Goal: Complete application form: Complete application form

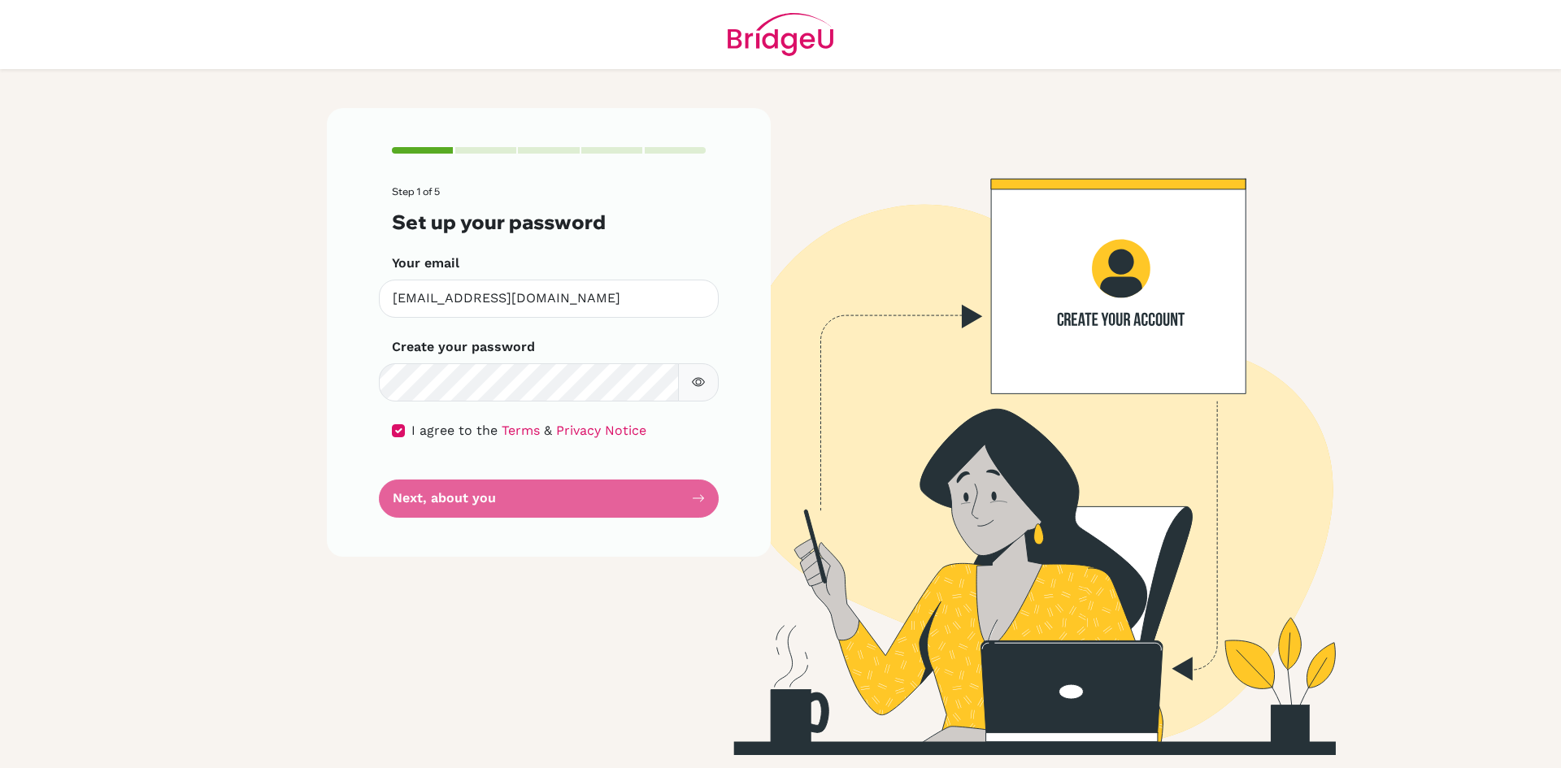
click at [502, 504] on form "Step 1 of 5 Set up your password Your email [EMAIL_ADDRESS][DOMAIN_NAME] Invali…" at bounding box center [549, 351] width 314 height 331
drag, startPoint x: 502, startPoint y: 504, endPoint x: 541, endPoint y: 493, distance: 40.7
click at [502, 501] on form "Step 1 of 5 Set up your password Your email [EMAIL_ADDRESS][DOMAIN_NAME] Invali…" at bounding box center [549, 351] width 314 height 331
click at [542, 493] on form "Step 1 of 5 Set up your password Your email [EMAIL_ADDRESS][DOMAIN_NAME] Invali…" at bounding box center [549, 351] width 314 height 331
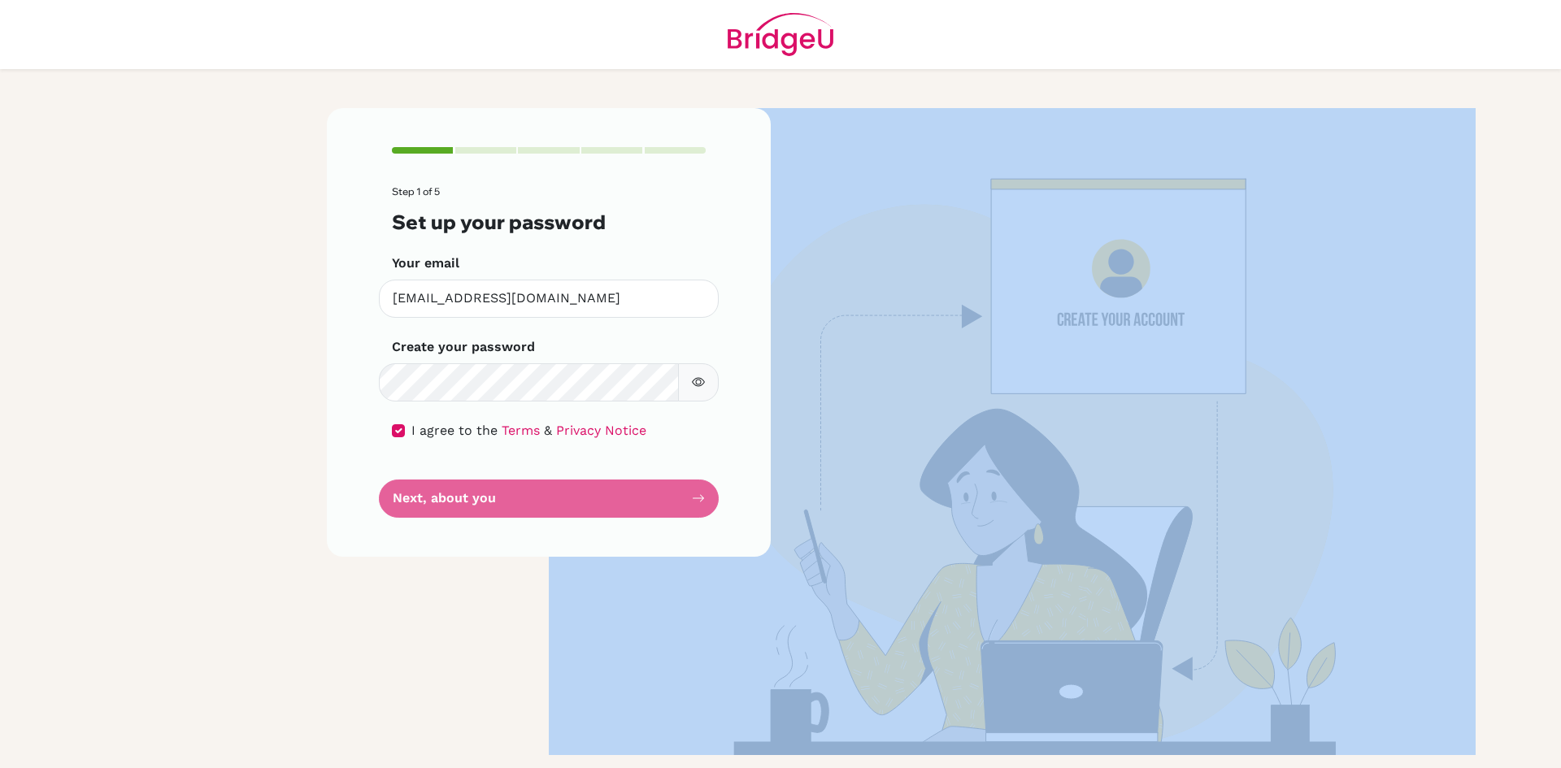
click at [542, 493] on form "Step 1 of 5 Set up your password Your email [EMAIL_ADDRESS][DOMAIN_NAME] Invali…" at bounding box center [549, 351] width 314 height 331
click at [542, 491] on form "Step 1 of 5 Set up your password Your email [EMAIL_ADDRESS][DOMAIN_NAME] Invali…" at bounding box center [549, 351] width 314 height 331
click at [541, 490] on form "Step 1 of 5 Set up your password Your email [EMAIL_ADDRESS][DOMAIN_NAME] Invali…" at bounding box center [549, 351] width 314 height 331
click at [559, 516] on form "Step 1 of 5 Set up your password Your email [EMAIL_ADDRESS][DOMAIN_NAME] Invali…" at bounding box center [549, 351] width 314 height 331
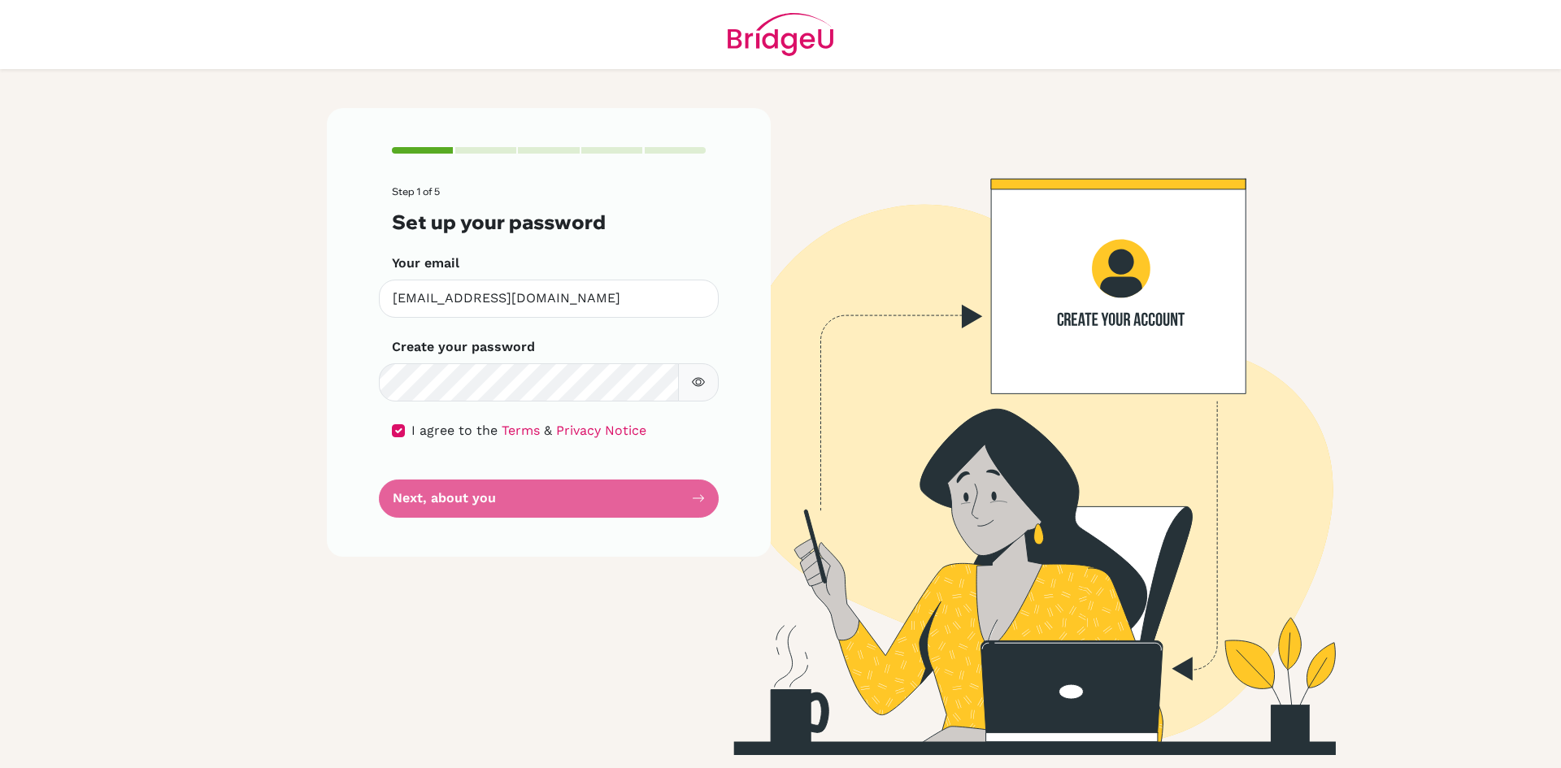
click at [666, 485] on form "Step 1 of 5 Set up your password Your email [EMAIL_ADDRESS][DOMAIN_NAME] Invali…" at bounding box center [549, 351] width 314 height 331
drag, startPoint x: 490, startPoint y: 490, endPoint x: 442, endPoint y: 497, distance: 47.7
click at [489, 491] on form "Step 1 of 5 Set up your password Your email [EMAIL_ADDRESS][DOMAIN_NAME] Invali…" at bounding box center [549, 351] width 314 height 331
click at [441, 498] on form "Step 1 of 5 Set up your password Your email [EMAIL_ADDRESS][DOMAIN_NAME] Invali…" at bounding box center [549, 351] width 314 height 331
click at [691, 390] on button "button" at bounding box center [698, 382] width 41 height 38
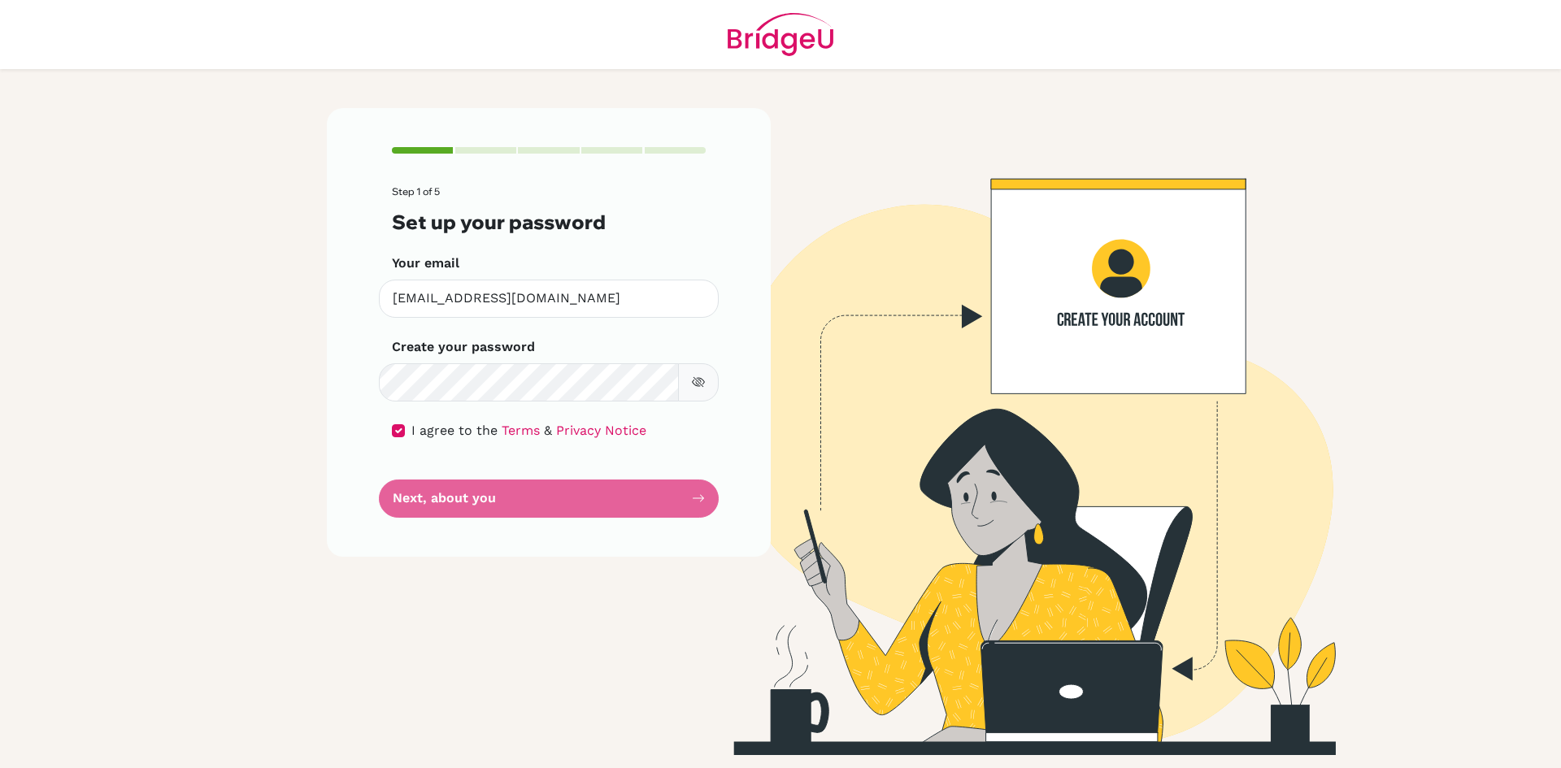
click at [691, 390] on button "button" at bounding box center [698, 382] width 41 height 38
click at [565, 498] on form "Step 1 of 5 Set up your password Your email [EMAIL_ADDRESS][DOMAIN_NAME] Invali…" at bounding box center [549, 351] width 314 height 331
click at [627, 514] on form "Step 1 of 5 Set up your password Your email [EMAIL_ADDRESS][DOMAIN_NAME] Invali…" at bounding box center [549, 351] width 314 height 331
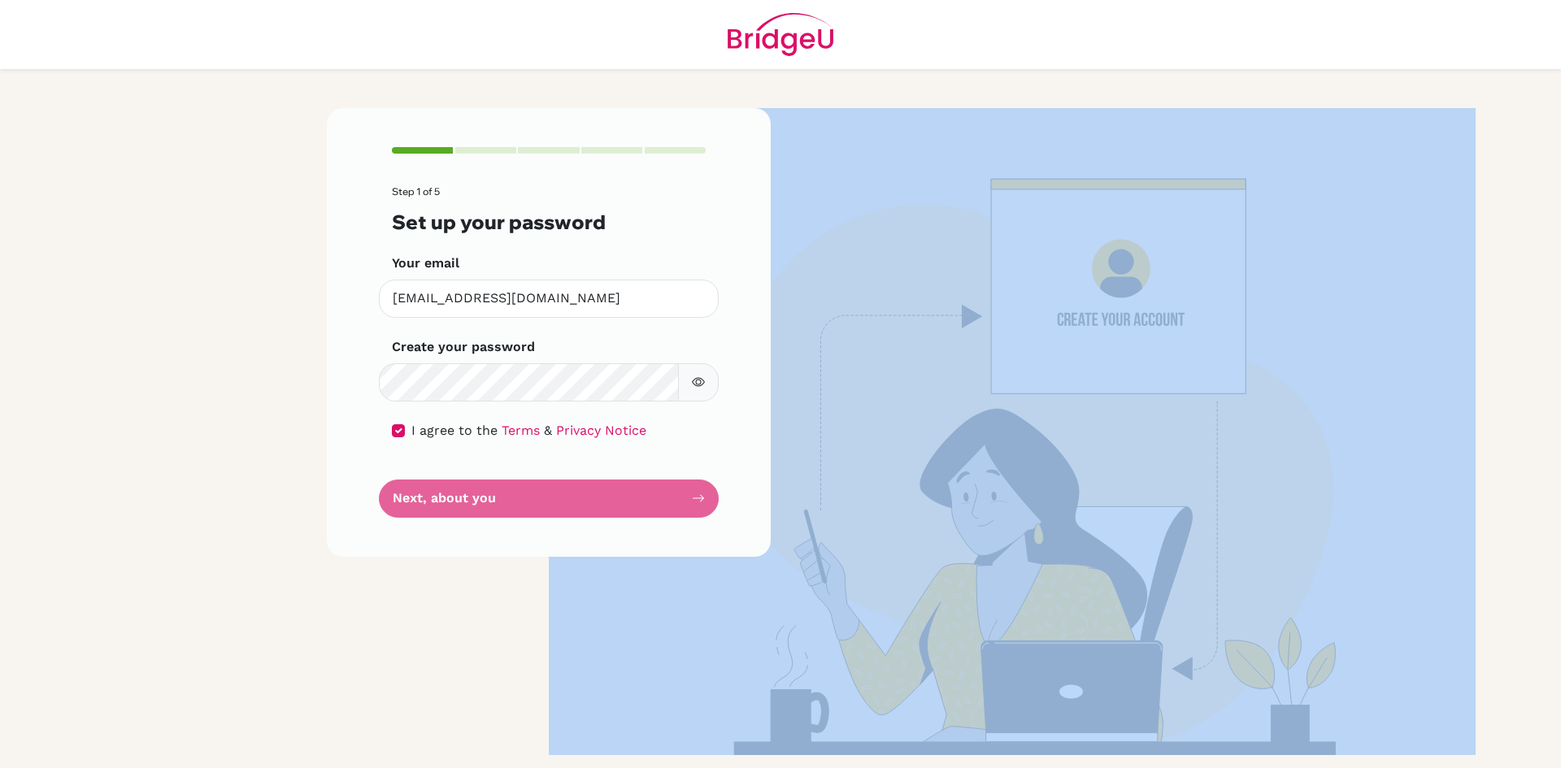
click at [627, 513] on form "Step 1 of 5 Set up your password Your email [EMAIL_ADDRESS][DOMAIN_NAME] Invali…" at bounding box center [549, 351] width 314 height 331
drag, startPoint x: 627, startPoint y: 513, endPoint x: 598, endPoint y: 545, distance: 43.2
click at [624, 520] on div "Step 1 of 5 Set up your password Your email [EMAIL_ADDRESS][DOMAIN_NAME] Invali…" at bounding box center [549, 332] width 444 height 448
drag, startPoint x: 594, startPoint y: 542, endPoint x: 594, endPoint y: 551, distance: 8.9
click at [594, 544] on div "Step 1 of 5 Set up your password Your email [EMAIL_ADDRESS][DOMAIN_NAME] Invali…" at bounding box center [549, 332] width 444 height 448
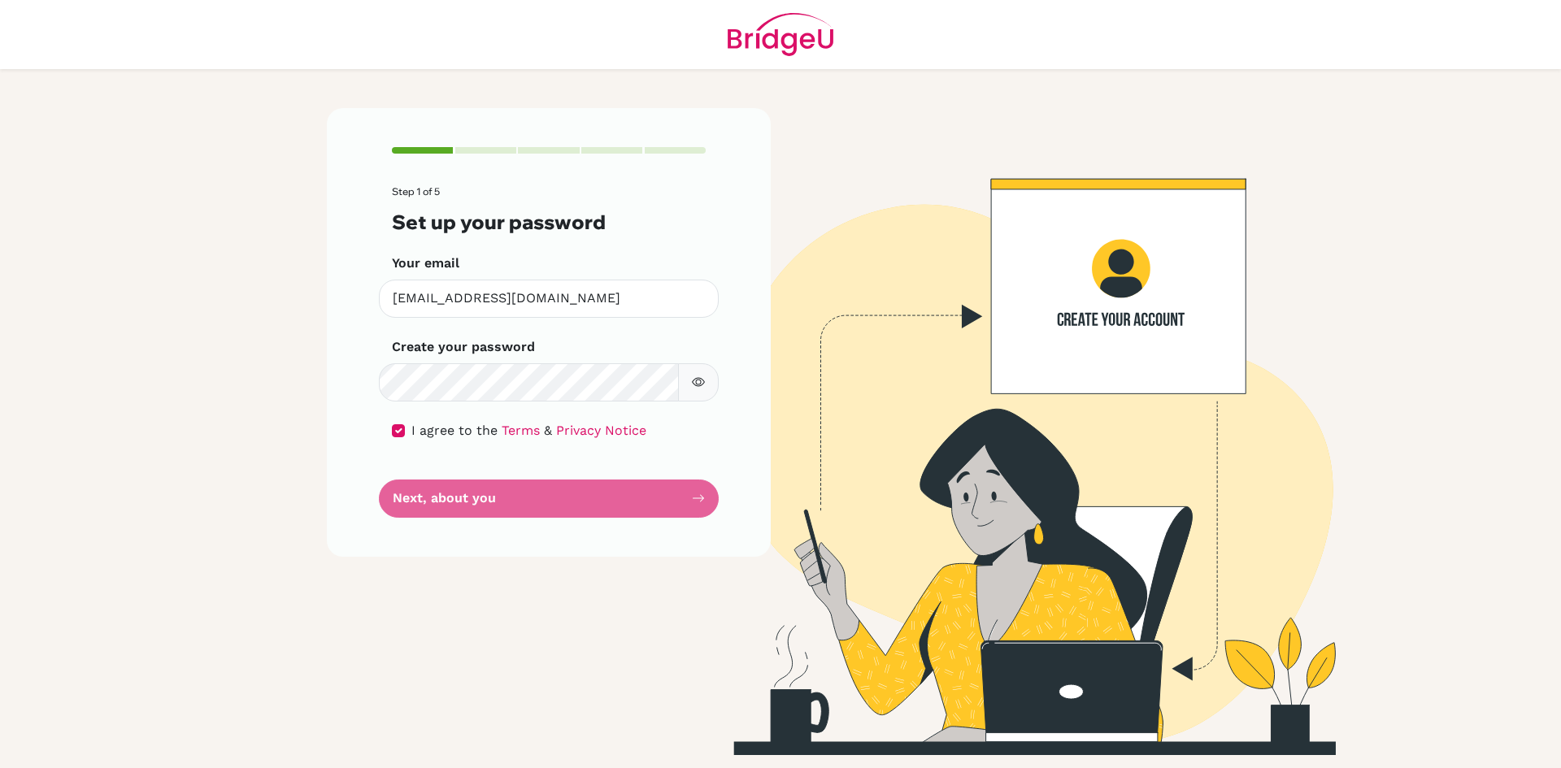
click at [594, 551] on div "Step 1 of 5 Set up your password Your email [EMAIL_ADDRESS][DOMAIN_NAME] Invali…" at bounding box center [549, 332] width 444 height 448
click at [588, 567] on div "Step 1 of 5 Set up your password Your email [EMAIL_ADDRESS][DOMAIN_NAME] Invali…" at bounding box center [548, 431] width 463 height 647
click at [564, 569] on div "Step 1 of 5 Set up your password Your email [EMAIL_ADDRESS][DOMAIN_NAME] Invali…" at bounding box center [548, 431] width 463 height 647
drag, startPoint x: 465, startPoint y: 613, endPoint x: 481, endPoint y: 713, distance: 101.3
click at [479, 676] on div "Step 1 of 5 Set up your password Your email [EMAIL_ADDRESS][DOMAIN_NAME] Invali…" at bounding box center [548, 431] width 463 height 647
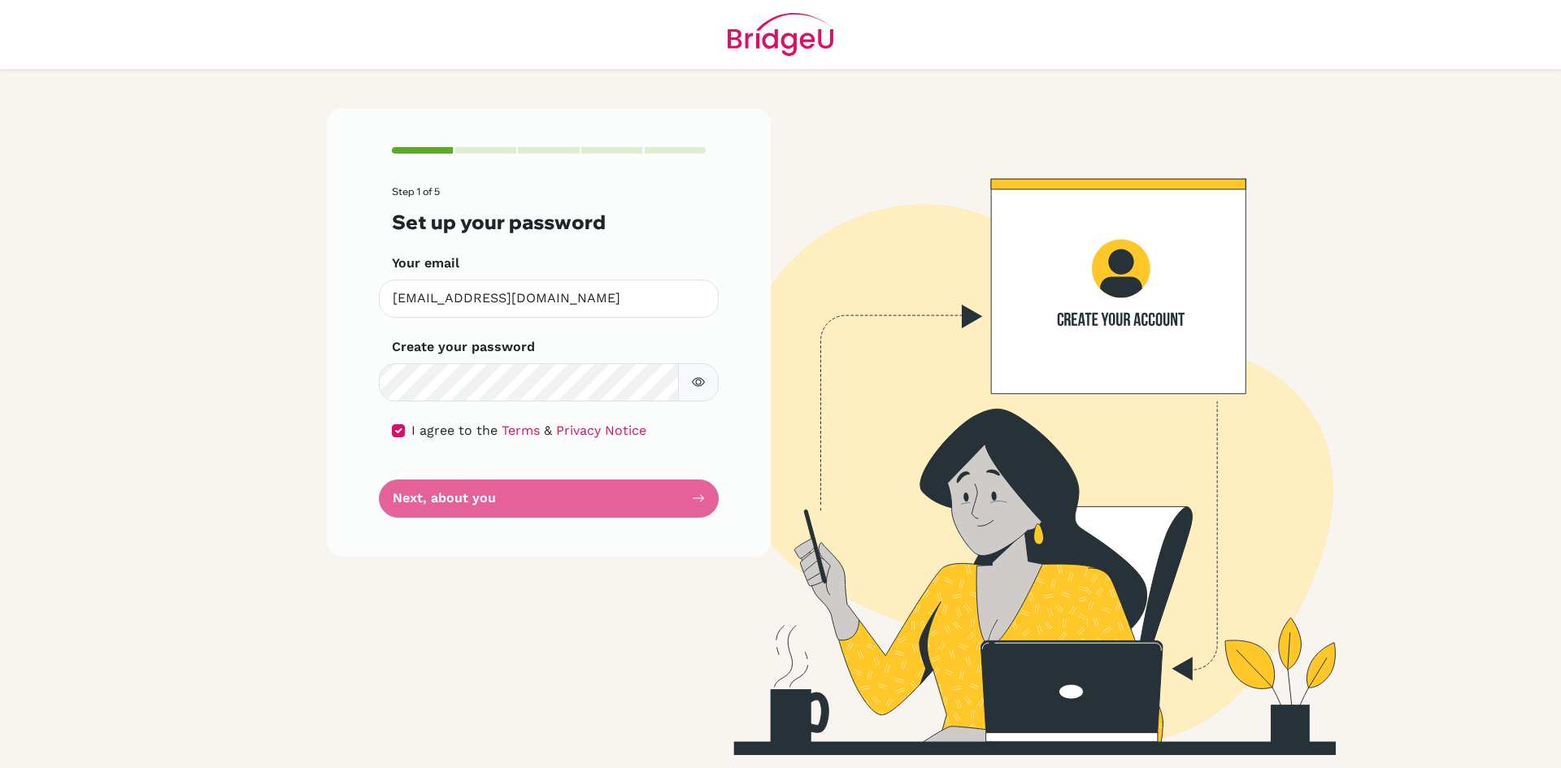
click at [475, 715] on div "Step 1 of 5 Set up your password Your email [EMAIL_ADDRESS][DOMAIN_NAME] Invali…" at bounding box center [548, 431] width 463 height 647
click at [459, 719] on div "Step 1 of 5 Set up your password Your email [EMAIL_ADDRESS][DOMAIN_NAME] Invali…" at bounding box center [548, 431] width 463 height 647
click at [450, 723] on div "Step 1 of 5 Set up your password Your email [EMAIL_ADDRESS][DOMAIN_NAME] Invali…" at bounding box center [548, 431] width 463 height 647
drag, startPoint x: 442, startPoint y: 723, endPoint x: 431, endPoint y: 724, distance: 10.6
click at [431, 724] on div "Step 1 of 5 Set up your password Your email [EMAIL_ADDRESS][DOMAIN_NAME] Invali…" at bounding box center [548, 431] width 463 height 647
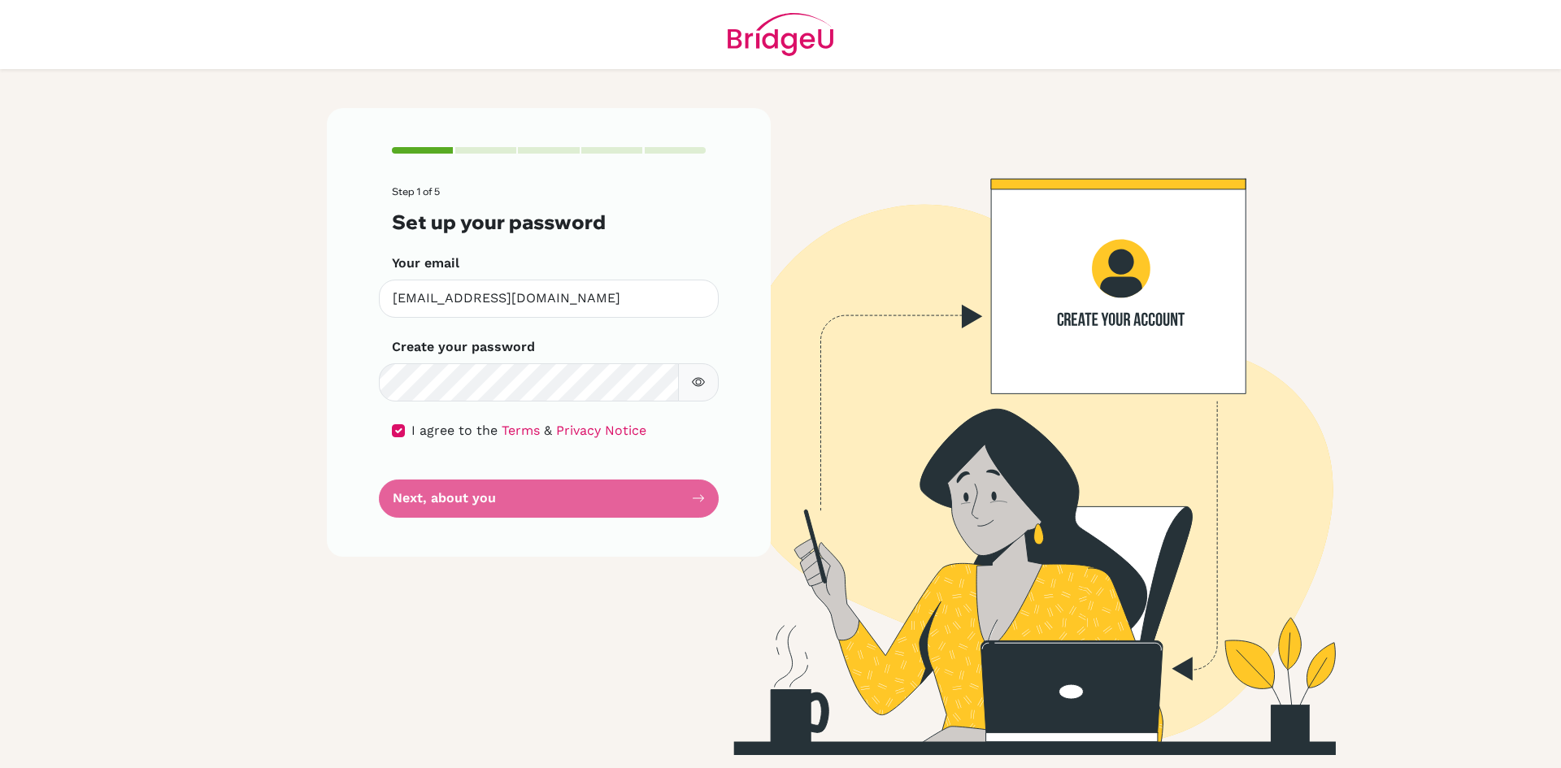
drag, startPoint x: 431, startPoint y: 724, endPoint x: 402, endPoint y: 699, distance: 38.1
click at [403, 699] on div "Step 1 of 5 Set up your password Your email [EMAIL_ADDRESS][DOMAIN_NAME] Invali…" at bounding box center [548, 431] width 463 height 647
drag, startPoint x: 402, startPoint y: 697, endPoint x: 1183, endPoint y: 381, distance: 842.7
click at [1192, 381] on img at bounding box center [1012, 431] width 927 height 647
click at [394, 429] on input "checkbox" at bounding box center [398, 430] width 13 height 13
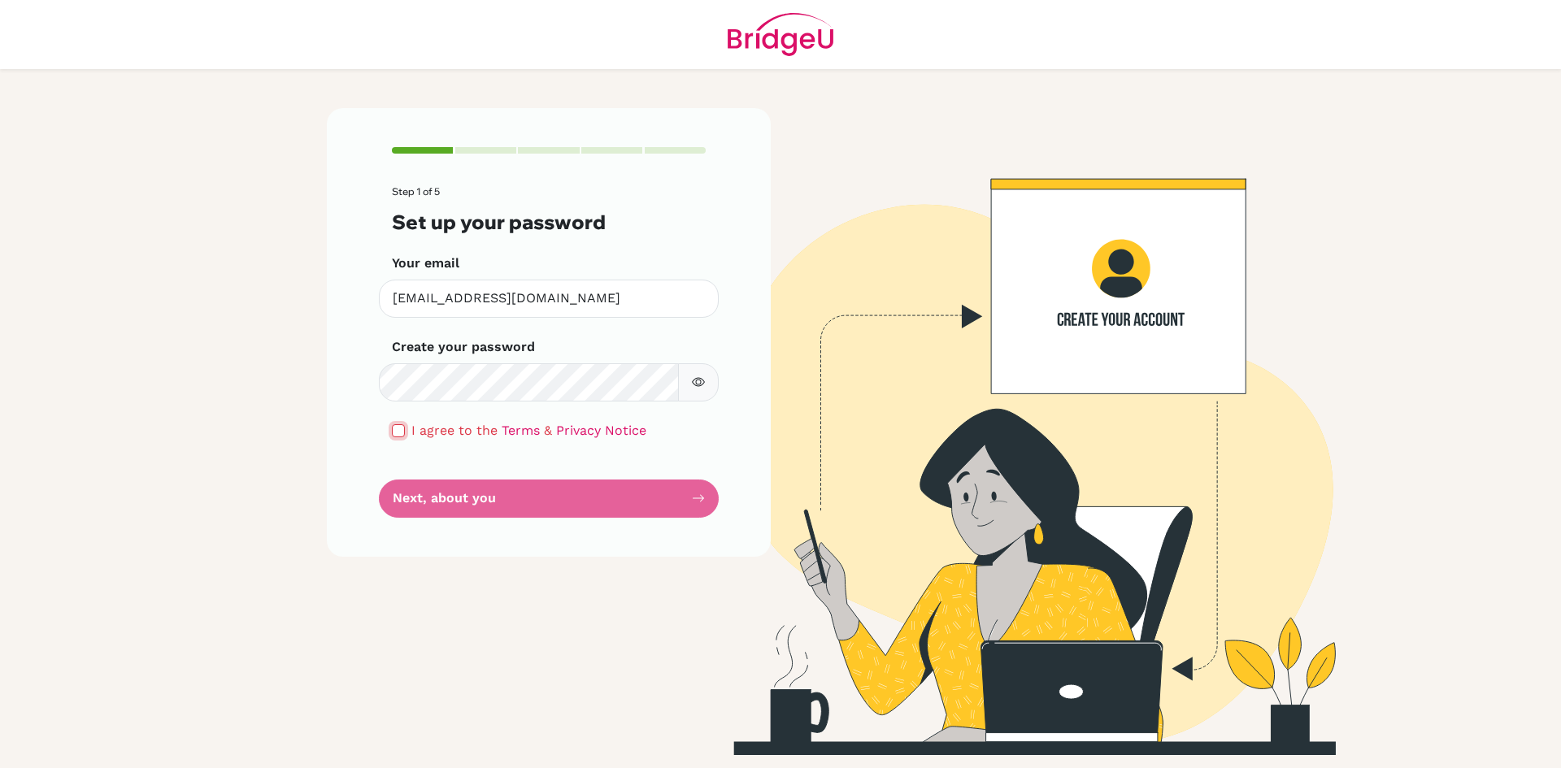
click at [394, 430] on input "checkbox" at bounding box center [398, 430] width 13 height 13
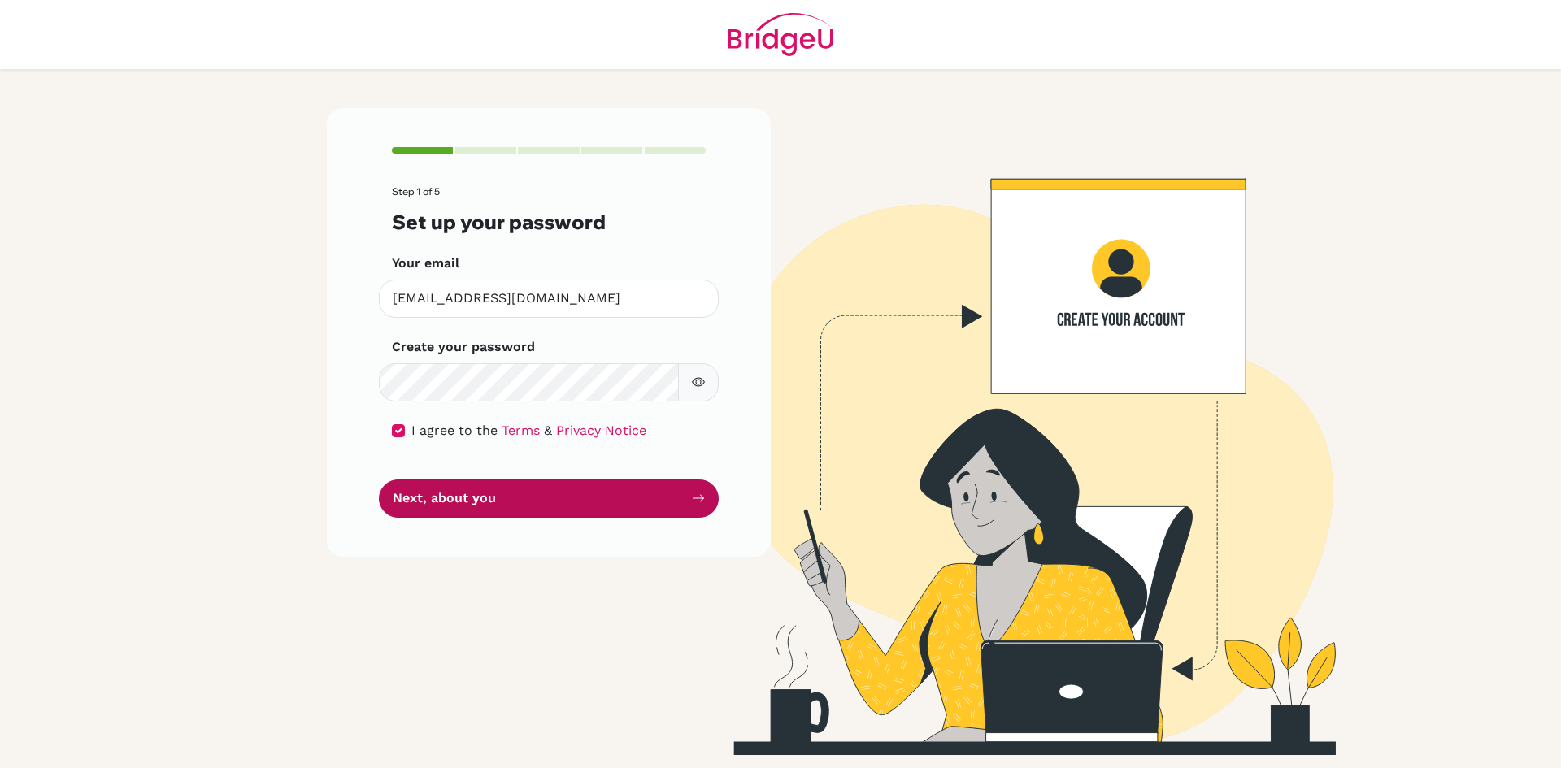
drag, startPoint x: 437, startPoint y: 489, endPoint x: 437, endPoint y: 480, distance: 8.9
click at [438, 486] on button "Next, about you" at bounding box center [549, 499] width 340 height 38
click at [423, 501] on button "Next, about you" at bounding box center [549, 499] width 340 height 38
click at [707, 493] on button "Next, about you" at bounding box center [549, 499] width 340 height 38
click at [703, 483] on button "Next, about you" at bounding box center [549, 499] width 340 height 38
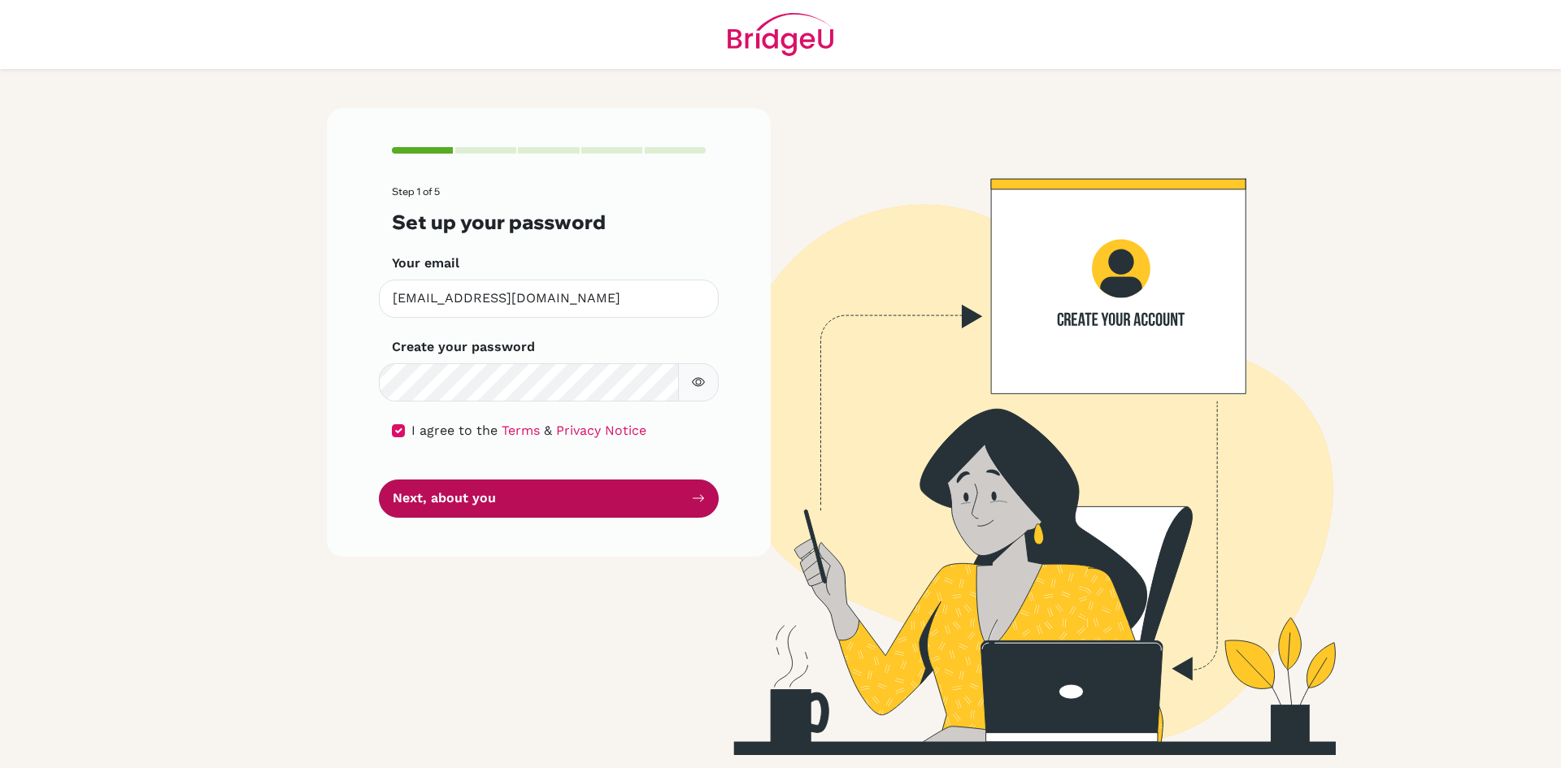
click at [701, 481] on button "Next, about you" at bounding box center [549, 499] width 340 height 38
click at [698, 481] on button "Next, about you" at bounding box center [549, 499] width 340 height 38
click at [693, 494] on icon "submit" at bounding box center [698, 498] width 13 height 13
click at [588, 655] on div "Step 1 of 5 Set up your password Your email [EMAIL_ADDRESS][DOMAIN_NAME] Invali…" at bounding box center [548, 431] width 463 height 647
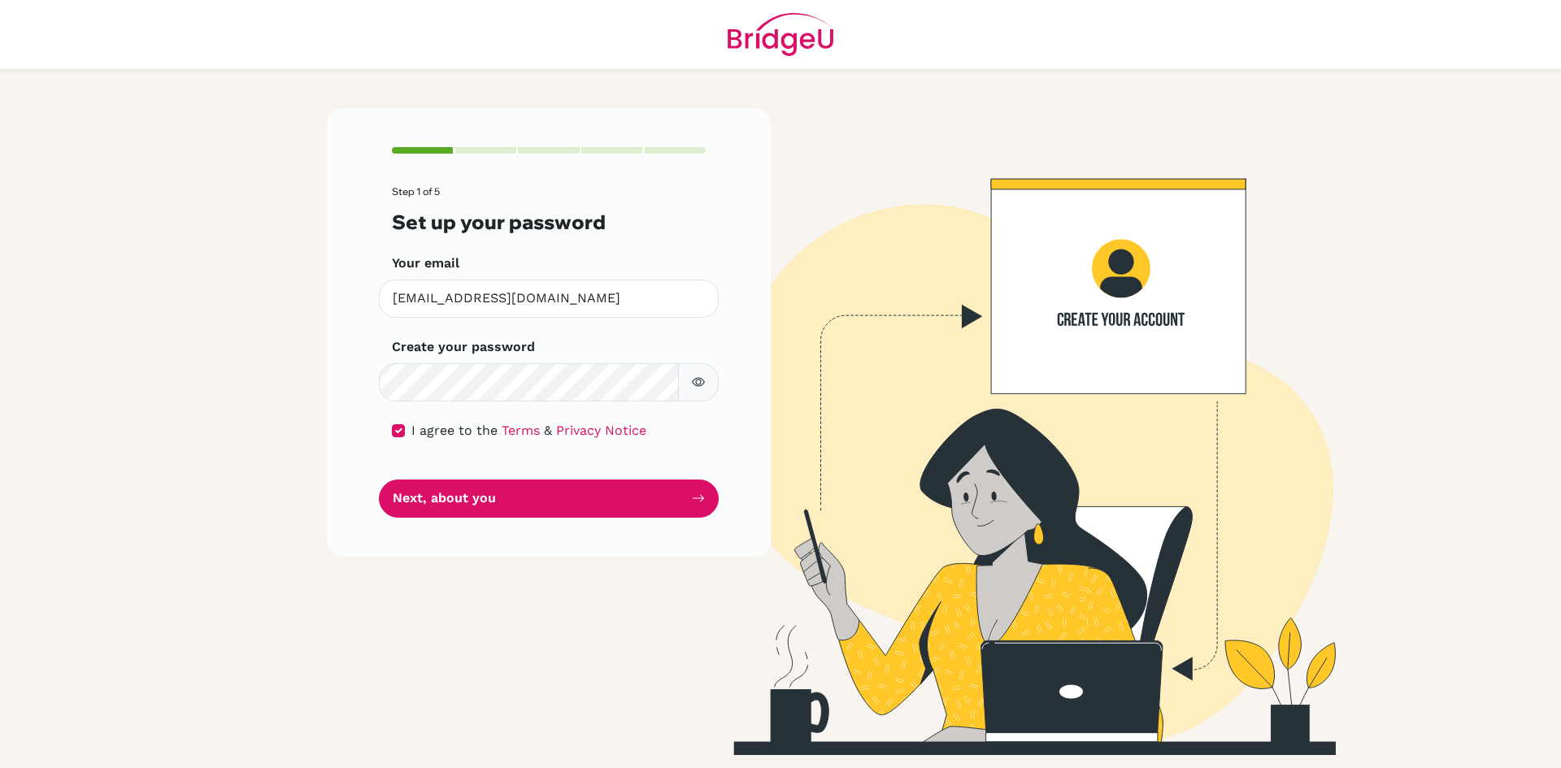
drag, startPoint x: 90, startPoint y: 330, endPoint x: 324, endPoint y: 537, distance: 312.2
click at [100, 349] on main "Step 1 of 5 Set up your password Your email [EMAIL_ADDRESS][DOMAIN_NAME] Invali…" at bounding box center [780, 384] width 1561 height 768
click at [403, 426] on input "checkbox" at bounding box center [398, 430] width 13 height 13
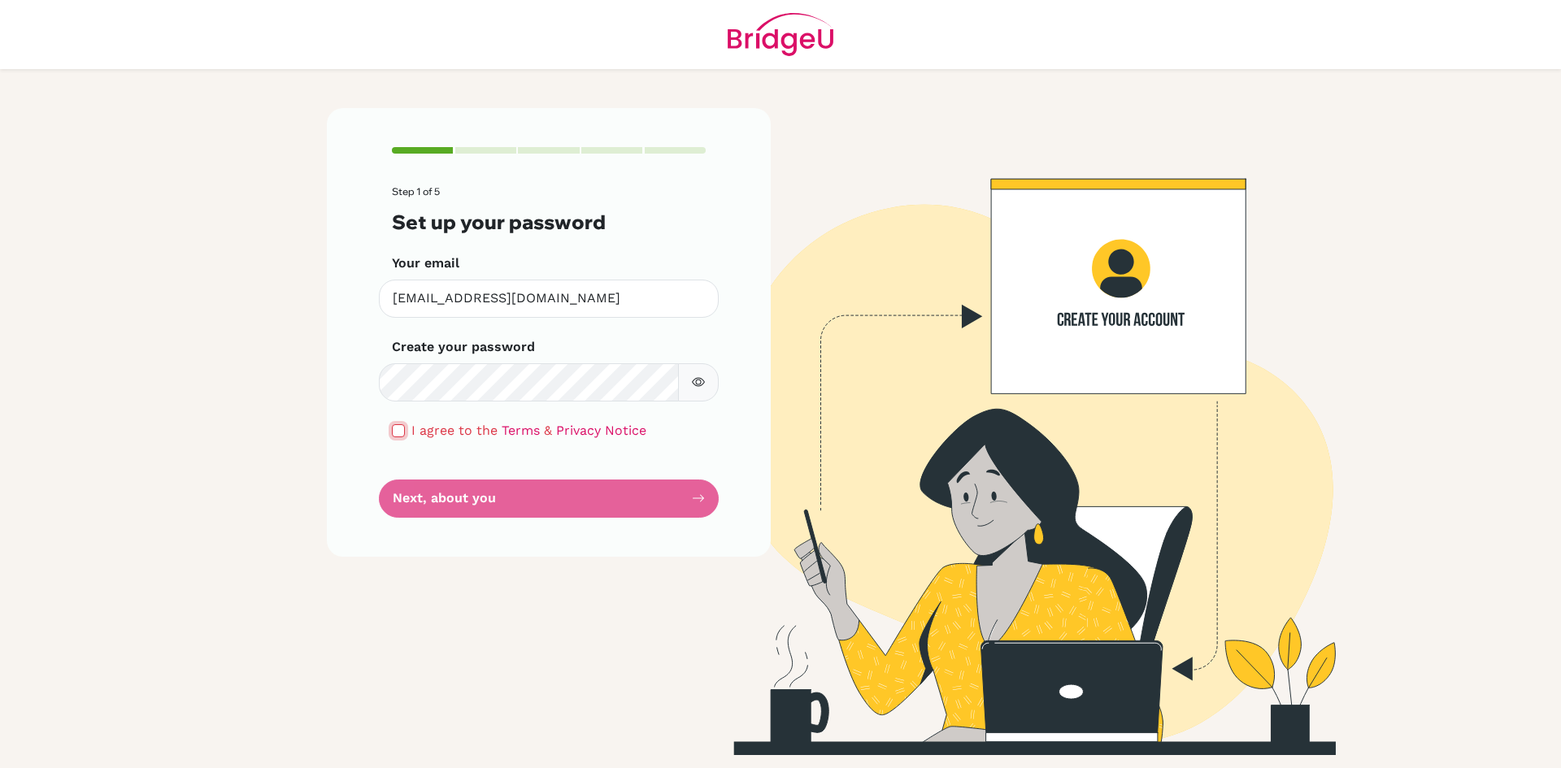
click at [403, 430] on input "checkbox" at bounding box center [398, 430] width 13 height 13
checkbox input "true"
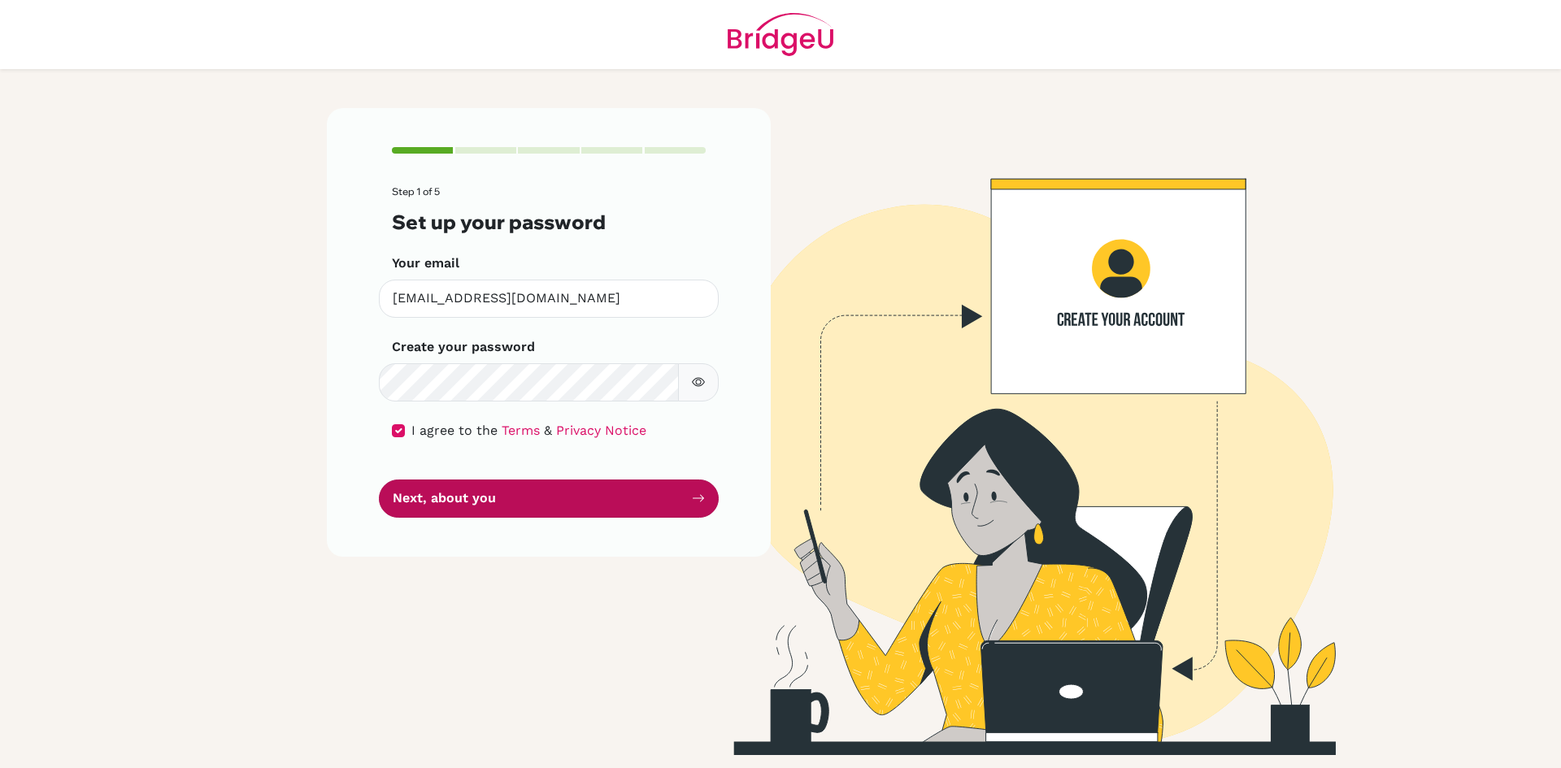
click at [453, 498] on button "Next, about you" at bounding box center [549, 499] width 340 height 38
click at [445, 487] on button "Next, about you" at bounding box center [549, 499] width 340 height 38
click at [427, 481] on button "Next, about you" at bounding box center [549, 499] width 340 height 38
click at [424, 475] on form "Step 1 of 5 Set up your password Your email [EMAIL_ADDRESS][DOMAIN_NAME] Invali…" at bounding box center [549, 351] width 314 height 331
drag, startPoint x: 418, startPoint y: 469, endPoint x: 397, endPoint y: 469, distance: 21.1
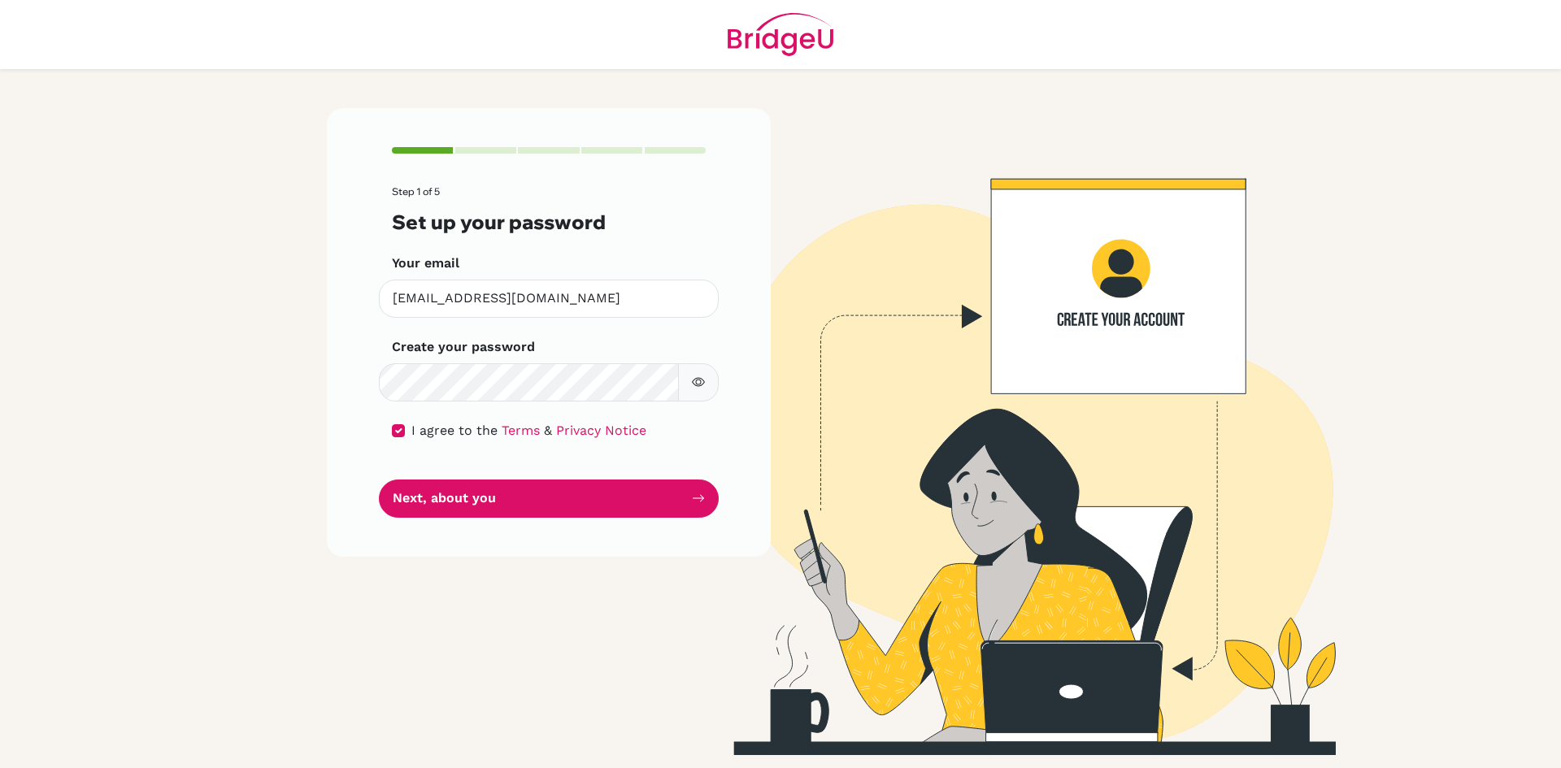
click at [414, 468] on form "Step 1 of 5 Set up your password Your email [EMAIL_ADDRESS][DOMAIN_NAME] Invali…" at bounding box center [549, 351] width 314 height 331
click at [393, 470] on form "Step 1 of 5 Set up your password Your email [EMAIL_ADDRESS][DOMAIN_NAME] Invali…" at bounding box center [549, 351] width 314 height 331
click at [389, 482] on div "Step 1 of 5 Set up your password Your email [EMAIL_ADDRESS][DOMAIN_NAME] Invali…" at bounding box center [549, 332] width 444 height 448
click at [372, 455] on div "Step 1 of 5 Set up your password Your email [EMAIL_ADDRESS][DOMAIN_NAME] Invali…" at bounding box center [549, 332] width 444 height 448
click at [448, 503] on button "Next, about you" at bounding box center [549, 499] width 340 height 38
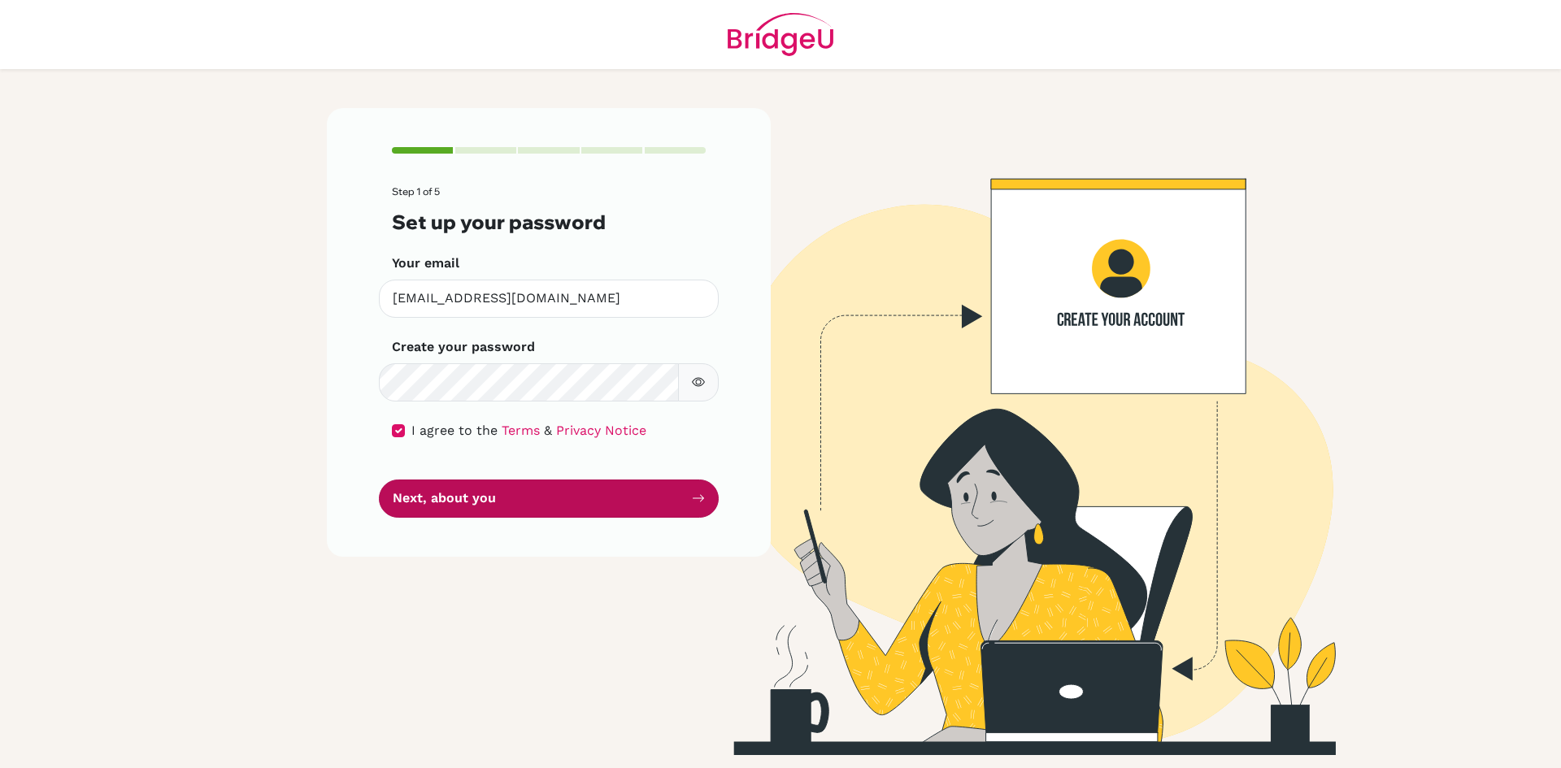
click at [442, 500] on button "Next, about you" at bounding box center [549, 499] width 340 height 38
click at [441, 498] on button "Next, about you" at bounding box center [549, 499] width 340 height 38
click at [443, 494] on button "Next, about you" at bounding box center [549, 499] width 340 height 38
click at [439, 498] on button "Next, about you" at bounding box center [549, 499] width 340 height 38
click at [442, 495] on button "Next, about you" at bounding box center [549, 499] width 340 height 38
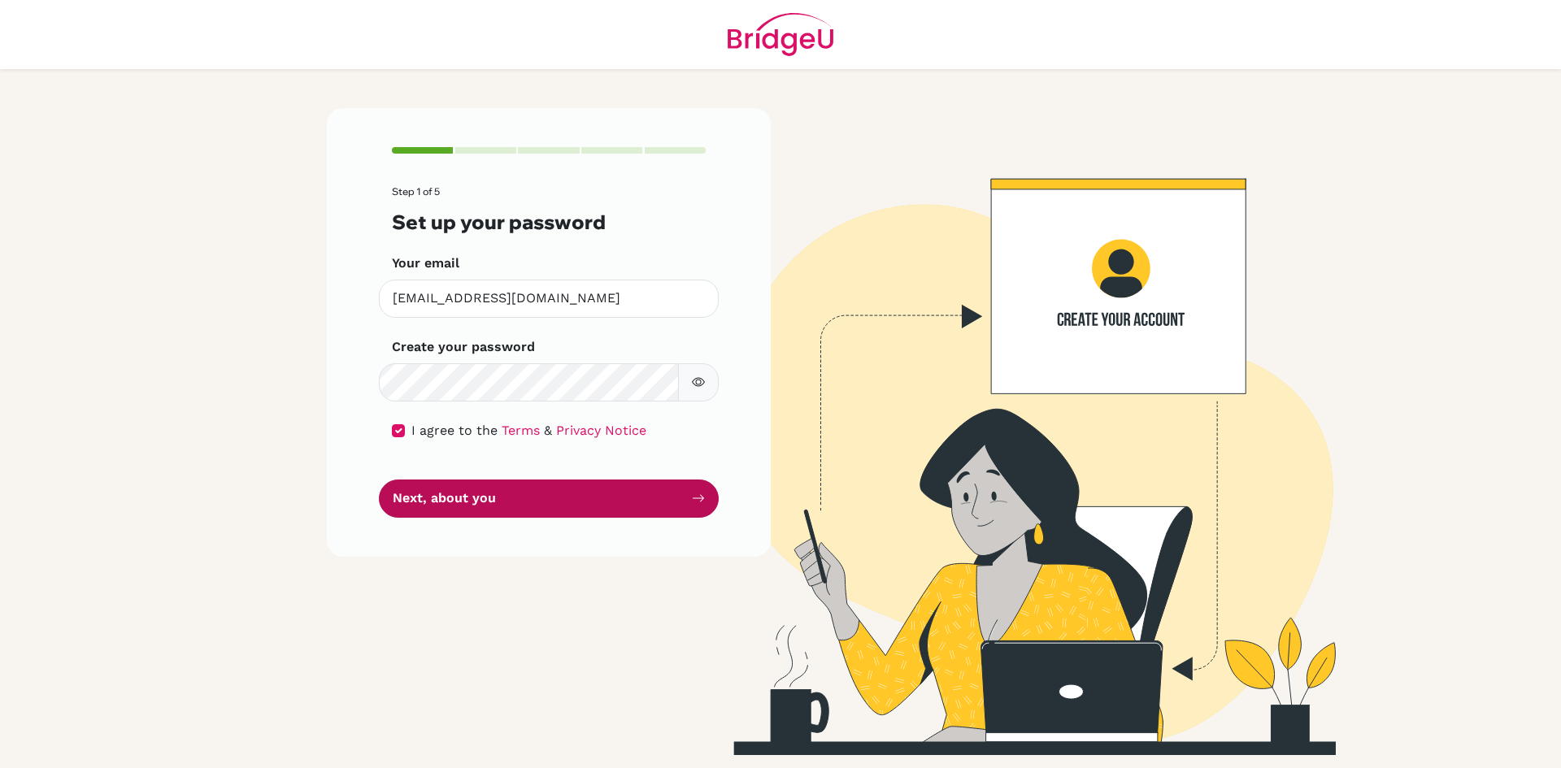
click at [445, 492] on button "Next, about you" at bounding box center [549, 499] width 340 height 38
click at [443, 498] on button "Next, about you" at bounding box center [549, 499] width 340 height 38
click at [440, 504] on button "Next, about you" at bounding box center [549, 499] width 340 height 38
drag, startPoint x: 424, startPoint y: 514, endPoint x: 362, endPoint y: 548, distance: 71.3
click at [398, 528] on div "Step 1 of 5 Set up your password Your email [EMAIL_ADDRESS][DOMAIN_NAME] Invali…" at bounding box center [549, 332] width 444 height 448
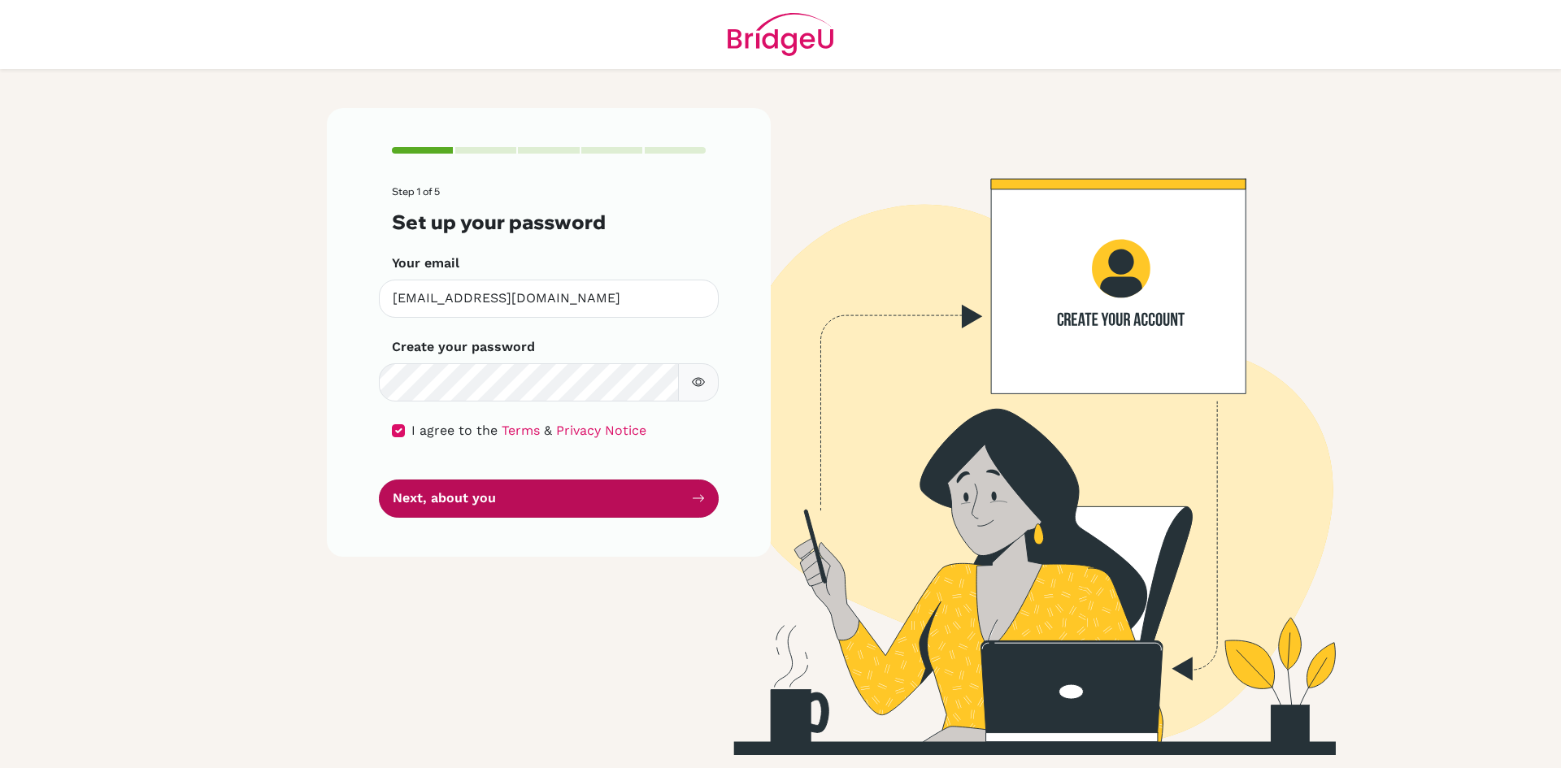
click at [432, 508] on button "Next, about you" at bounding box center [549, 499] width 340 height 38
click at [423, 513] on button "Next, about you" at bounding box center [549, 499] width 340 height 38
drag, startPoint x: 417, startPoint y: 503, endPoint x: 401, endPoint y: 507, distance: 16.6
click at [411, 502] on button "Next, about you" at bounding box center [549, 499] width 340 height 38
click at [405, 507] on button "Next, about you" at bounding box center [549, 499] width 340 height 38
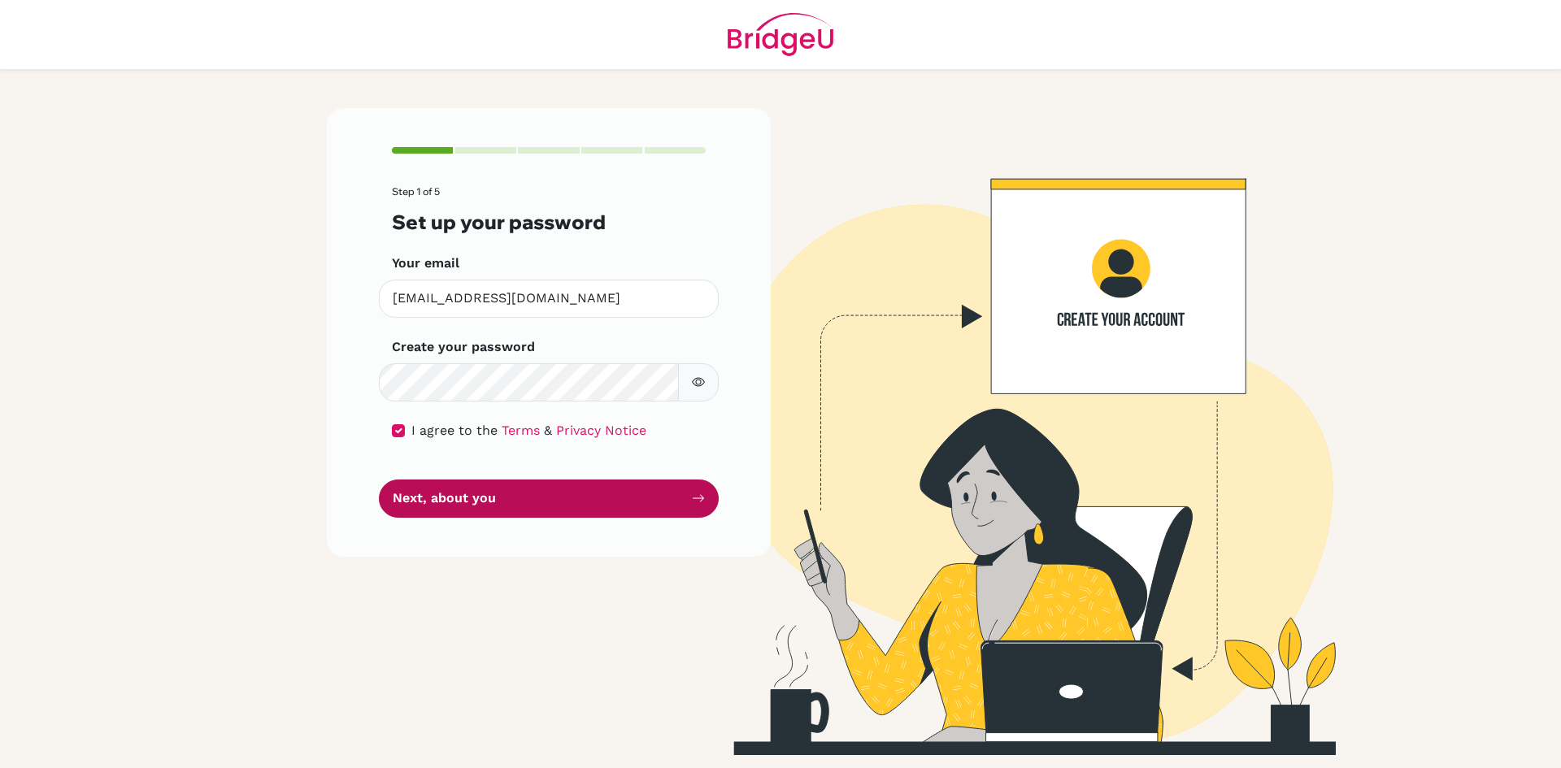
click at [409, 503] on button "Next, about you" at bounding box center [549, 499] width 340 height 38
drag, startPoint x: 376, startPoint y: 490, endPoint x: 388, endPoint y: 499, distance: 15.0
click at [378, 497] on div "Step 1 of 5 Set up your password Your email [EMAIL_ADDRESS][DOMAIN_NAME] Invali…" at bounding box center [549, 332] width 444 height 448
click at [411, 478] on form "Step 1 of 5 Set up your password Your email [EMAIL_ADDRESS][DOMAIN_NAME] Invali…" at bounding box center [549, 351] width 314 height 331
click at [454, 476] on form "Step 1 of 5 Set up your password Your email [EMAIL_ADDRESS][DOMAIN_NAME] Invali…" at bounding box center [549, 351] width 314 height 331
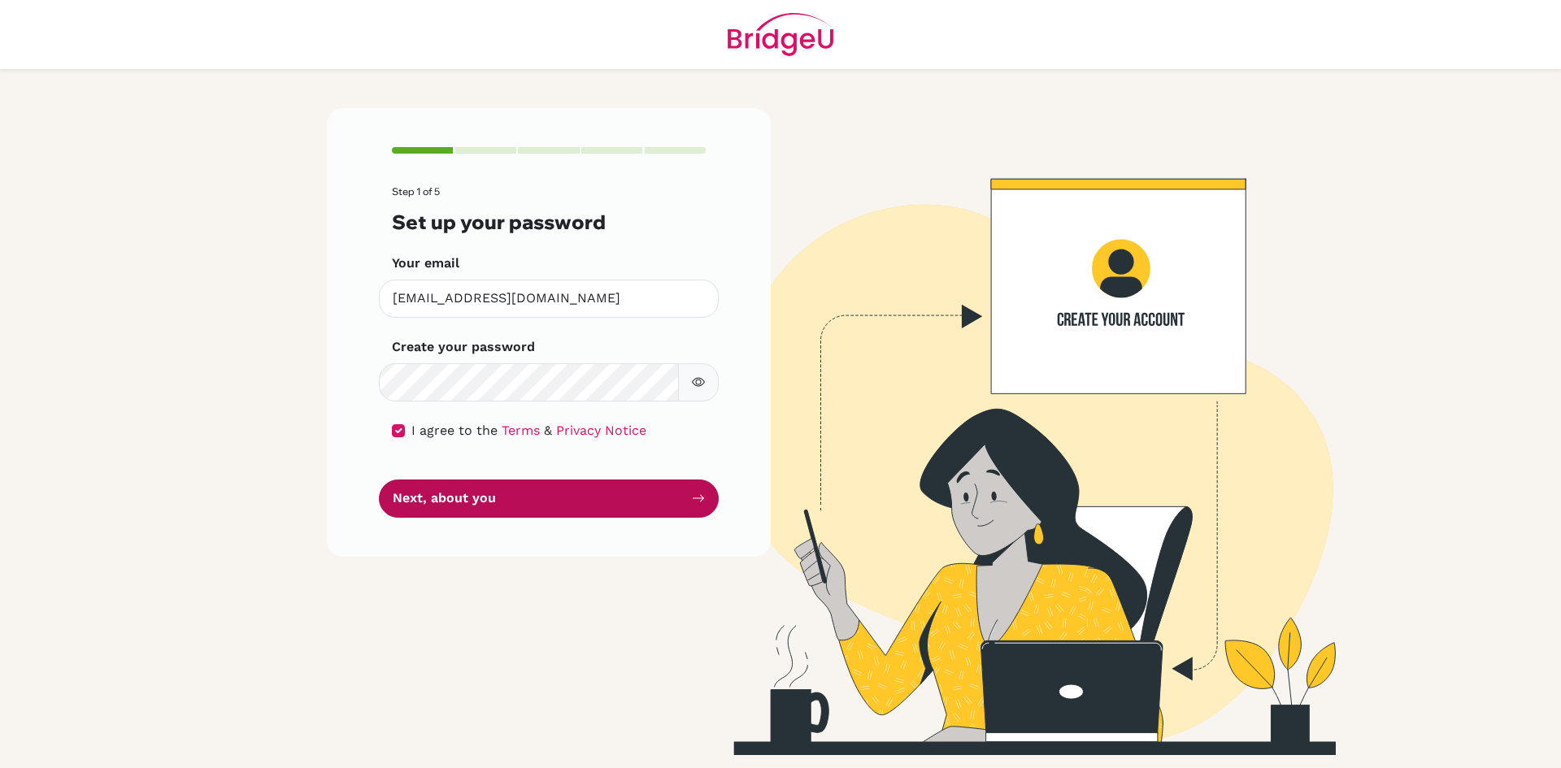
click at [471, 482] on button "Next, about you" at bounding box center [549, 499] width 340 height 38
click at [468, 477] on form "Step 1 of 5 Set up your password Your email [EMAIL_ADDRESS][DOMAIN_NAME] Invali…" at bounding box center [549, 351] width 314 height 331
click at [498, 464] on form "Step 1 of 5 Set up your password Your email [EMAIL_ADDRESS][DOMAIN_NAME] Invali…" at bounding box center [549, 351] width 314 height 331
click at [575, 463] on form "Step 1 of 5 Set up your password Your email [EMAIL_ADDRESS][DOMAIN_NAME] Invali…" at bounding box center [549, 351] width 314 height 331
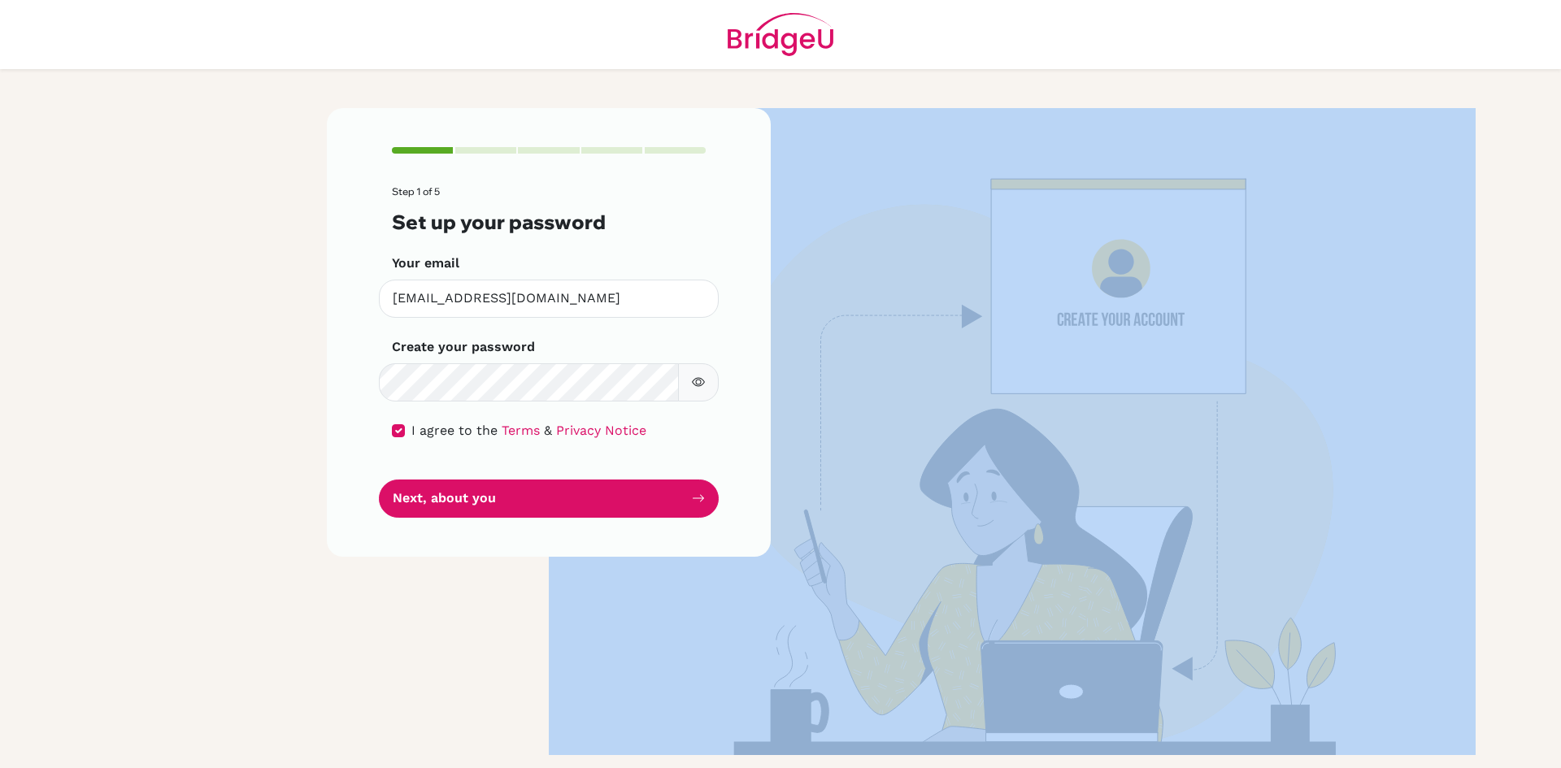
drag, startPoint x: 574, startPoint y: 463, endPoint x: 557, endPoint y: 460, distance: 17.4
click at [572, 462] on form "Step 1 of 5 Set up your password Your email [EMAIL_ADDRESS][DOMAIN_NAME] Invali…" at bounding box center [549, 351] width 314 height 331
click at [537, 502] on button "Next, about you" at bounding box center [549, 499] width 340 height 38
click at [528, 486] on button "Next, about you" at bounding box center [549, 499] width 340 height 38
click at [537, 485] on button "Next, about you" at bounding box center [549, 499] width 340 height 38
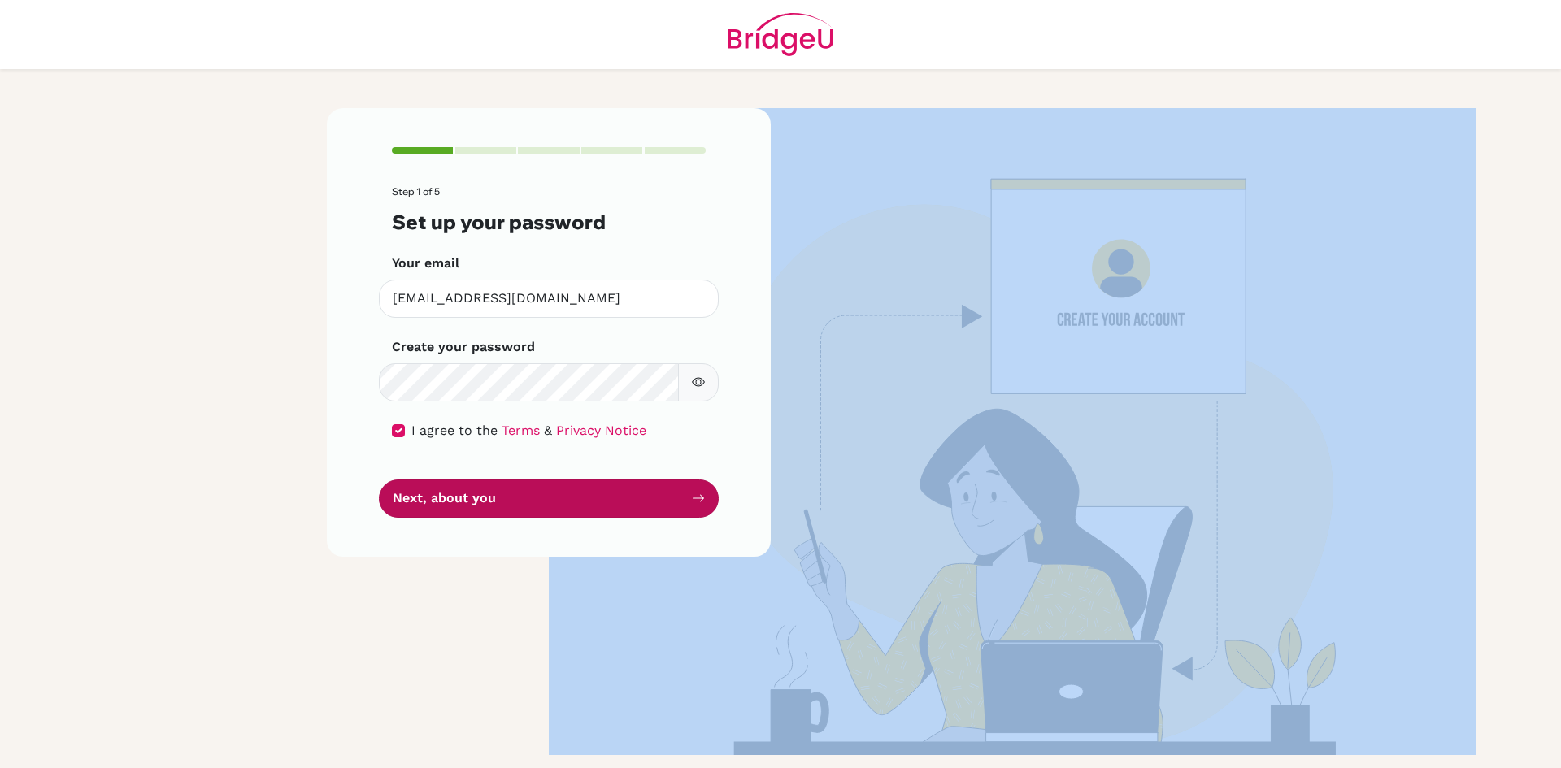
click at [605, 498] on button "Next, about you" at bounding box center [549, 499] width 340 height 38
click at [504, 503] on button "Next, about you" at bounding box center [549, 499] width 340 height 38
click at [504, 501] on button "Next, about you" at bounding box center [549, 499] width 340 height 38
click at [481, 497] on button "Next, about you" at bounding box center [549, 499] width 340 height 38
click at [485, 493] on button "Next, about you" at bounding box center [549, 499] width 340 height 38
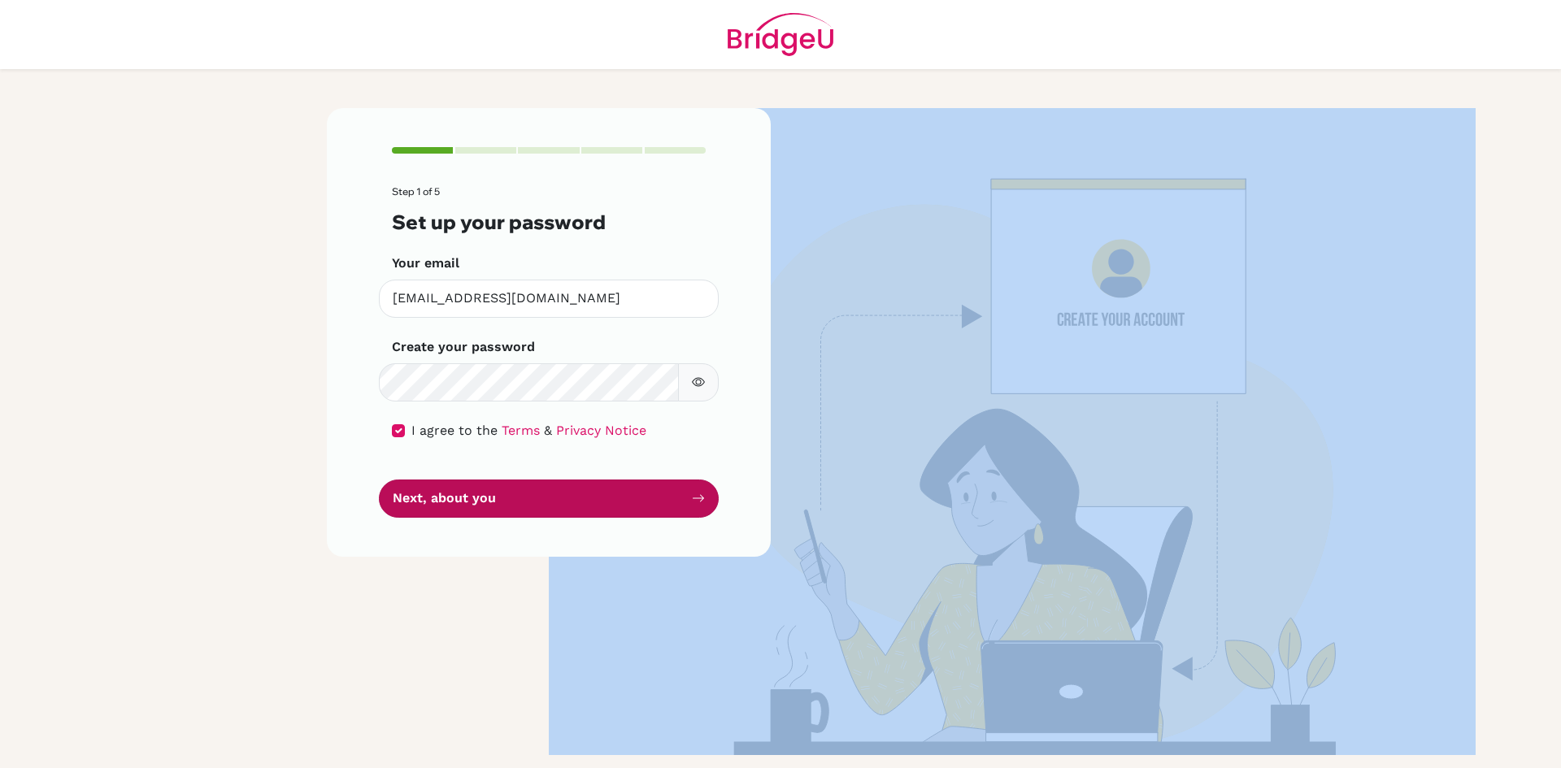
click at [485, 481] on button "Next, about you" at bounding box center [549, 499] width 340 height 38
click at [486, 476] on form "Step 1 of 5 Set up your password Your email [EMAIL_ADDRESS][DOMAIN_NAME] Invali…" at bounding box center [549, 351] width 314 height 331
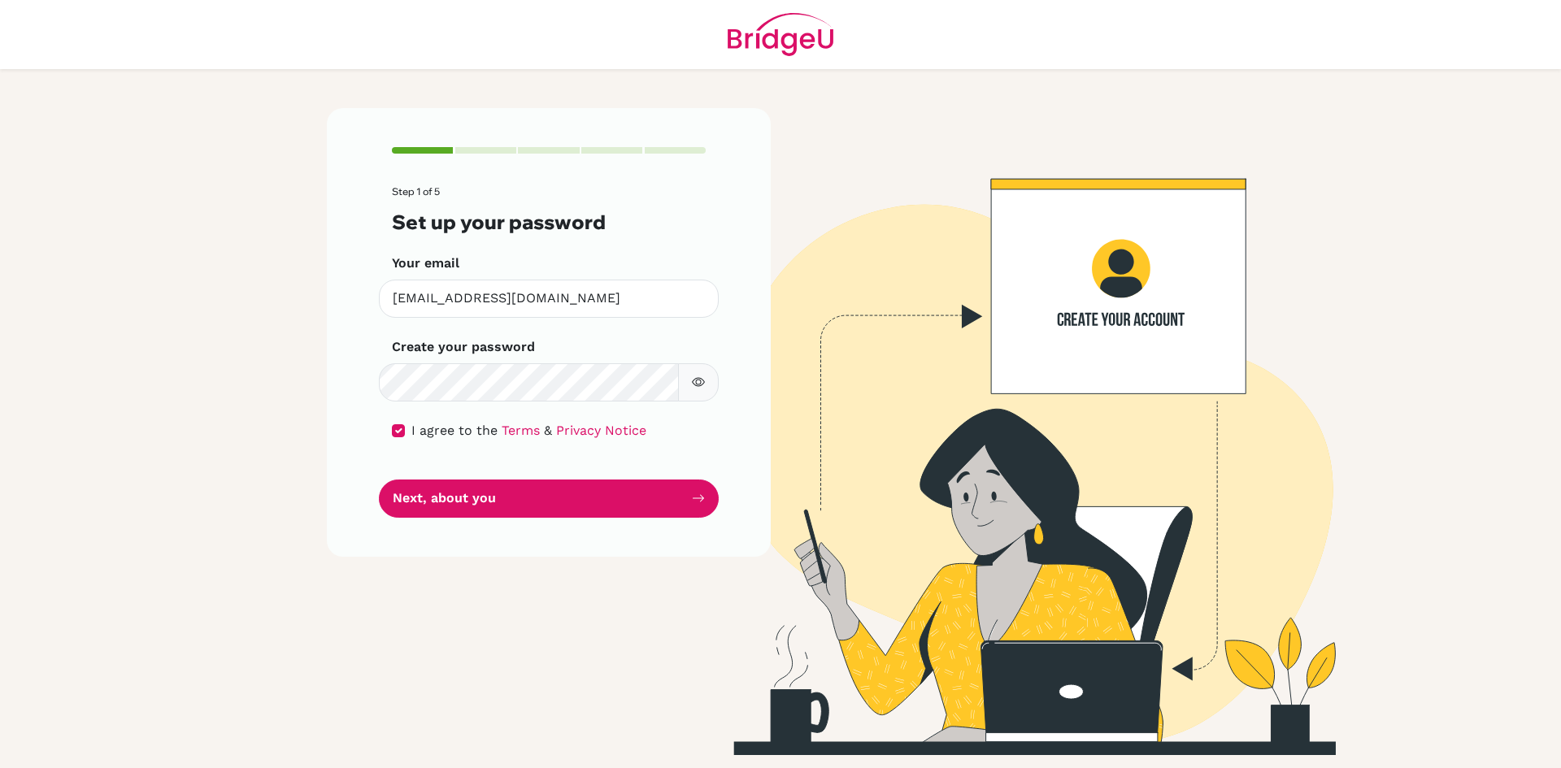
drag, startPoint x: 493, startPoint y: 473, endPoint x: 483, endPoint y: 466, distance: 12.2
click at [484, 463] on form "Step 1 of 5 Set up your password Your email [EMAIL_ADDRESS][DOMAIN_NAME] Invali…" at bounding box center [549, 351] width 314 height 331
click at [483, 466] on form "Step 1 of 5 Set up your password Your email [EMAIL_ADDRESS][DOMAIN_NAME] Invali…" at bounding box center [549, 351] width 314 height 331
drag, startPoint x: 505, startPoint y: 507, endPoint x: 504, endPoint y: 496, distance: 10.6
click at [504, 498] on button "Next, about you" at bounding box center [549, 499] width 340 height 38
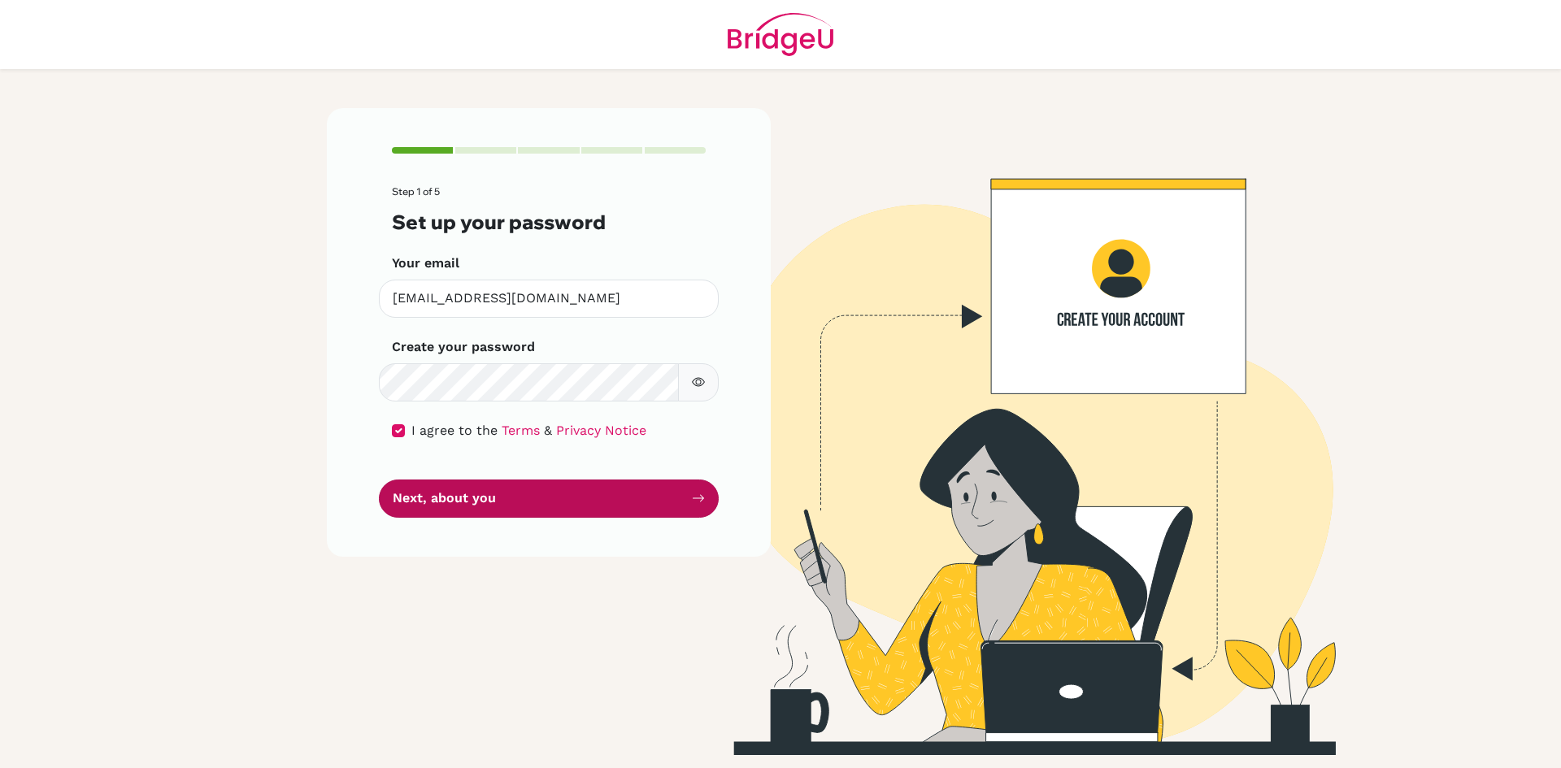
click at [504, 496] on button "Next, about you" at bounding box center [549, 499] width 340 height 38
drag, startPoint x: 498, startPoint y: 495, endPoint x: 490, endPoint y: 500, distance: 9.5
click at [499, 491] on button "Next, about you" at bounding box center [549, 499] width 340 height 38
click at [445, 498] on button "Next, about you" at bounding box center [549, 499] width 340 height 38
click at [442, 497] on button "Next, about you" at bounding box center [549, 499] width 340 height 38
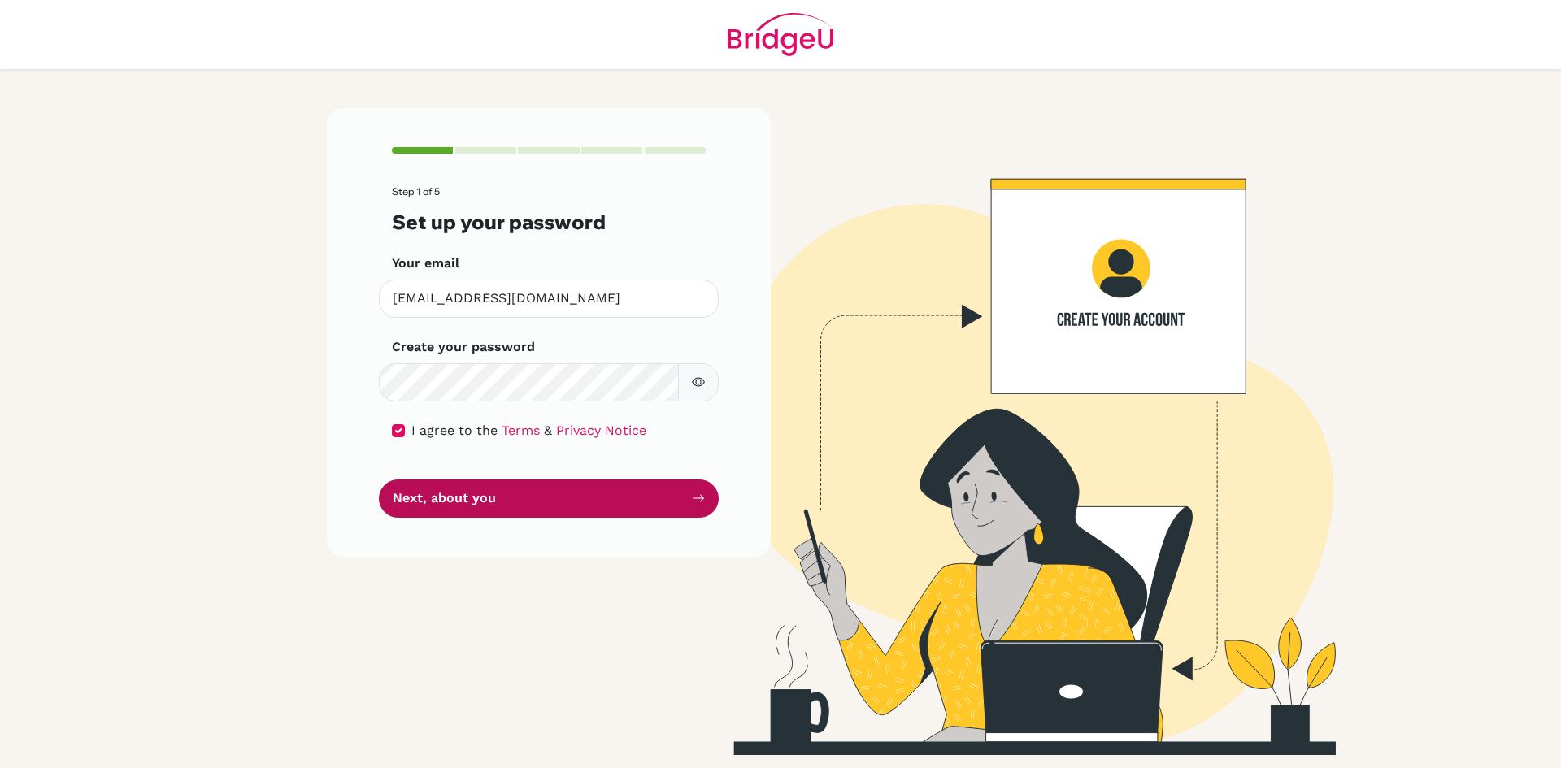
click at [441, 497] on button "Next, about you" at bounding box center [549, 499] width 340 height 38
drag, startPoint x: 1430, startPoint y: 463, endPoint x: 1316, endPoint y: 503, distance: 119.6
click at [1430, 466] on img at bounding box center [1012, 431] width 927 height 647
click at [623, 503] on button "Next, about you" at bounding box center [549, 499] width 340 height 38
click at [621, 503] on button "Next, about you" at bounding box center [549, 499] width 340 height 38
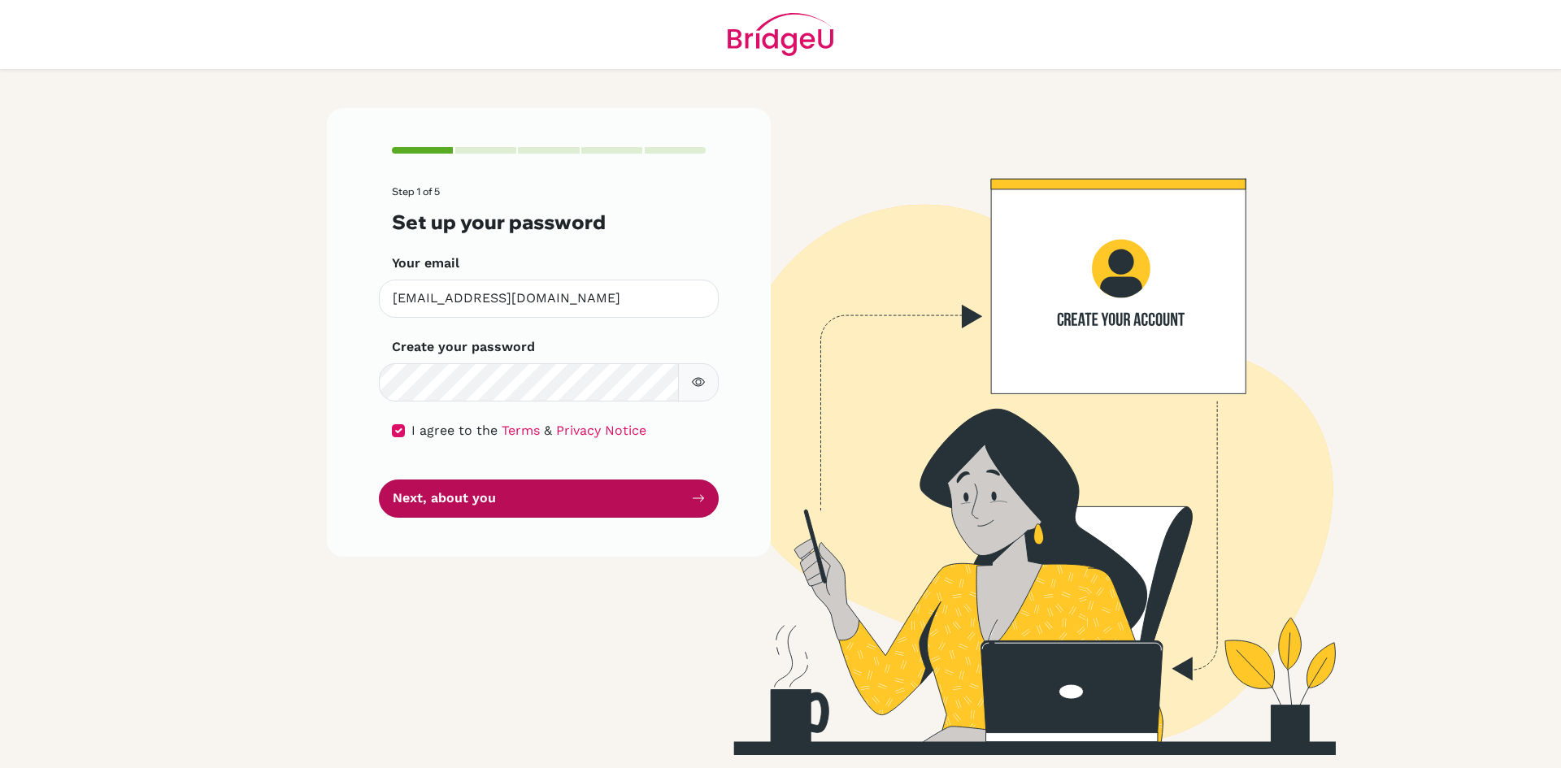
click at [620, 499] on button "Next, about you" at bounding box center [549, 499] width 340 height 38
drag, startPoint x: 620, startPoint y: 498, endPoint x: 611, endPoint y: 511, distance: 15.1
click at [611, 511] on button "Next, about you" at bounding box center [549, 499] width 340 height 38
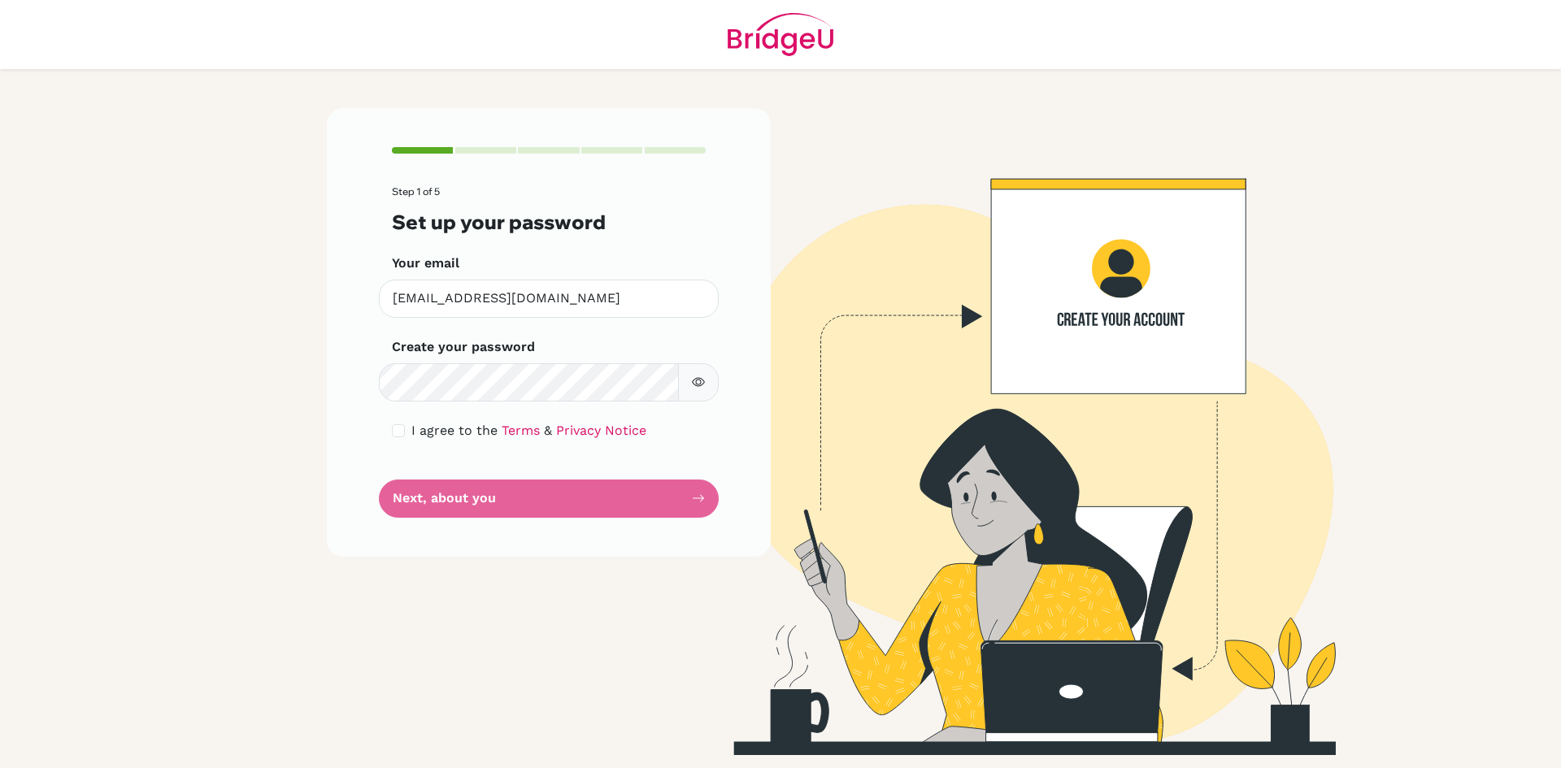
click at [759, 599] on div "Step 1 of 5 Set up your password Your email [EMAIL_ADDRESS][DOMAIN_NAME] Invali…" at bounding box center [548, 431] width 463 height 647
click at [395, 424] on input "checkbox" at bounding box center [398, 430] width 13 height 13
checkbox input "true"
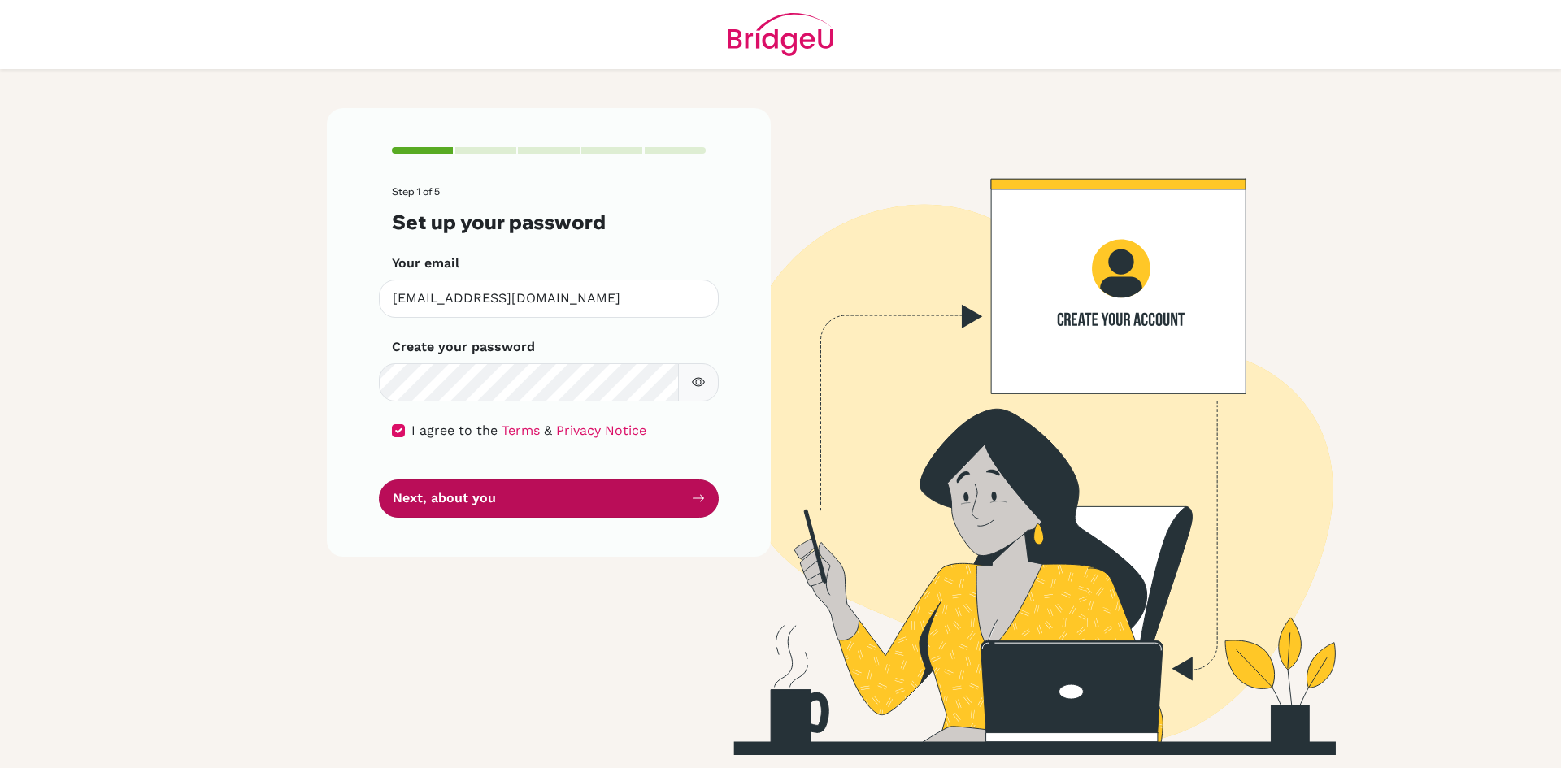
click at [421, 494] on button "Next, about you" at bounding box center [549, 499] width 340 height 38
